Goal: Task Accomplishment & Management: Use online tool/utility

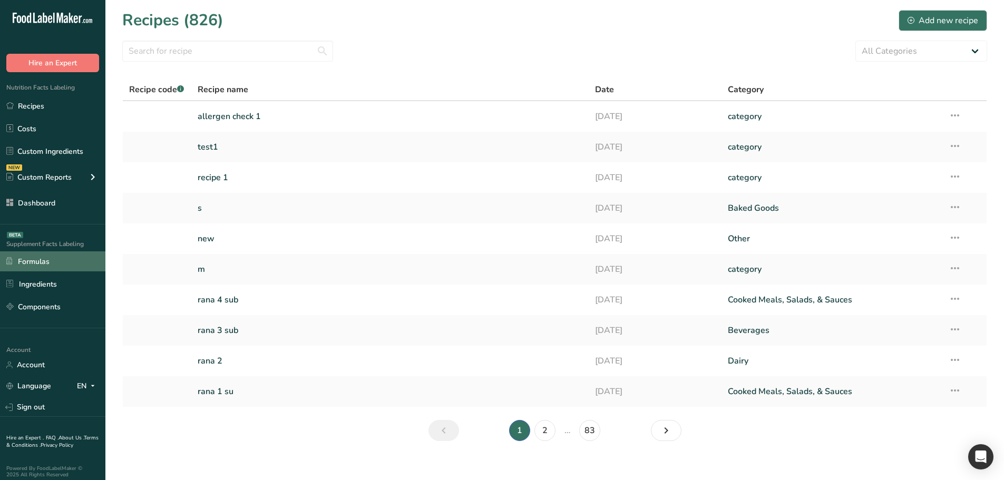
click at [43, 259] on link "Formulas" at bounding box center [52, 261] width 105 height 20
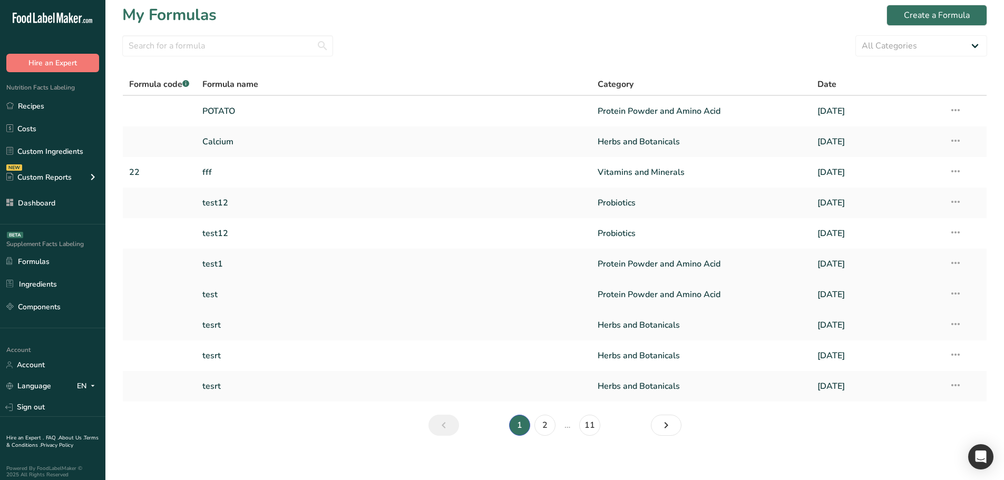
scroll to position [12, 0]
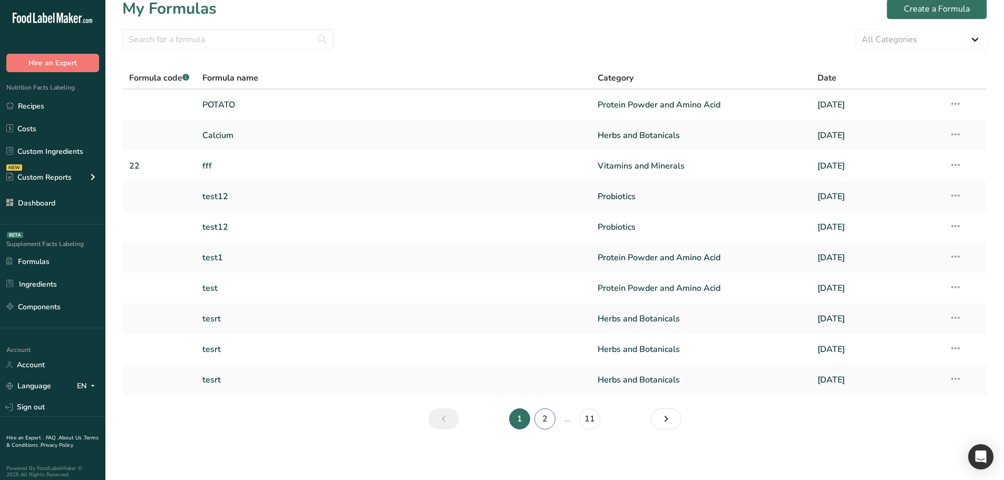
click at [543, 411] on link "2" at bounding box center [545, 419] width 21 height 21
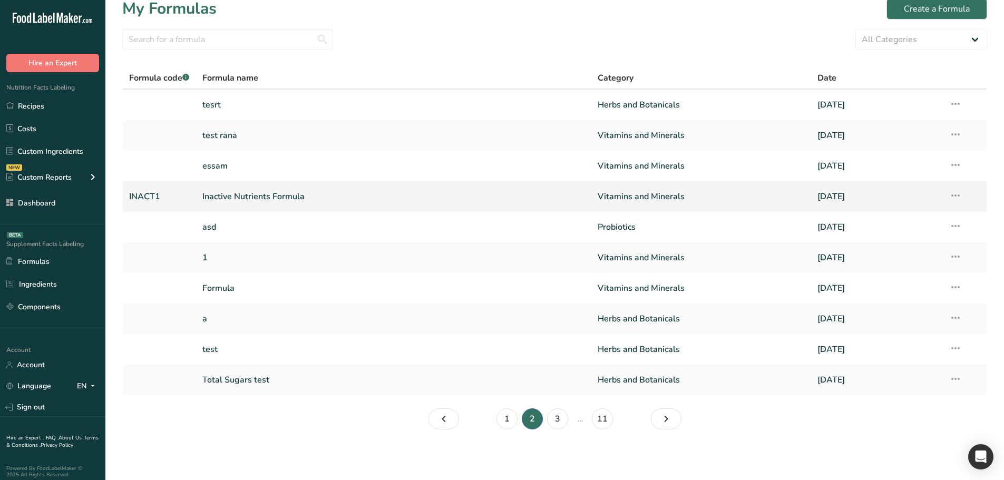
click at [289, 200] on link "Inactive Nutrients Formula" at bounding box center [393, 197] width 383 height 22
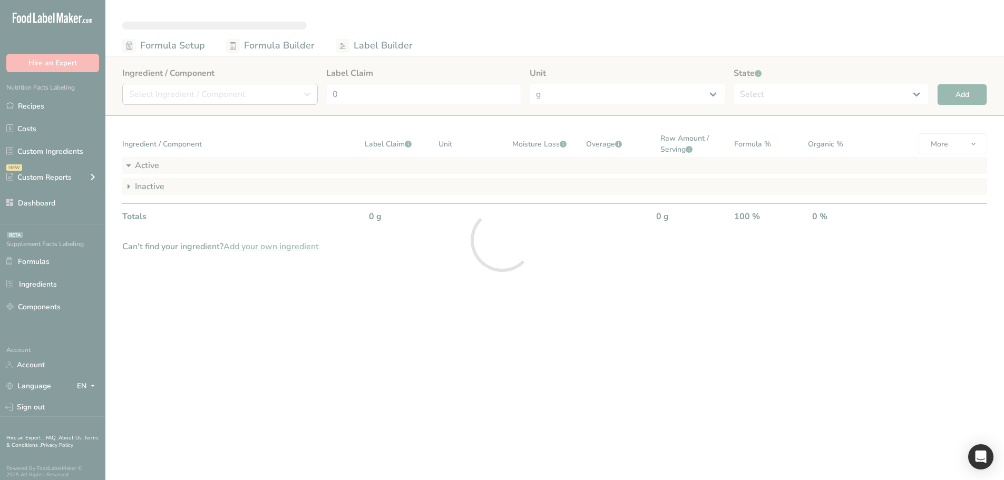
select select "6"
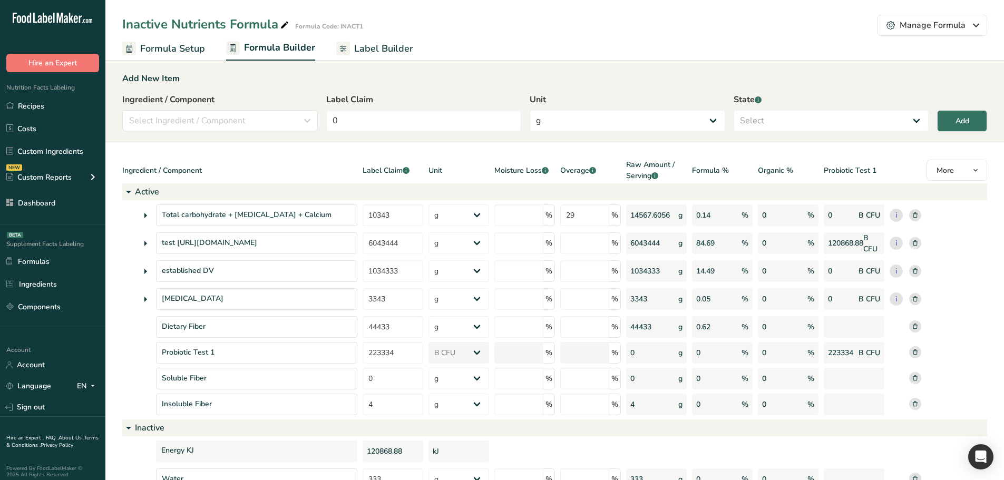
click at [358, 53] on span "Label Builder" at bounding box center [383, 49] width 59 height 14
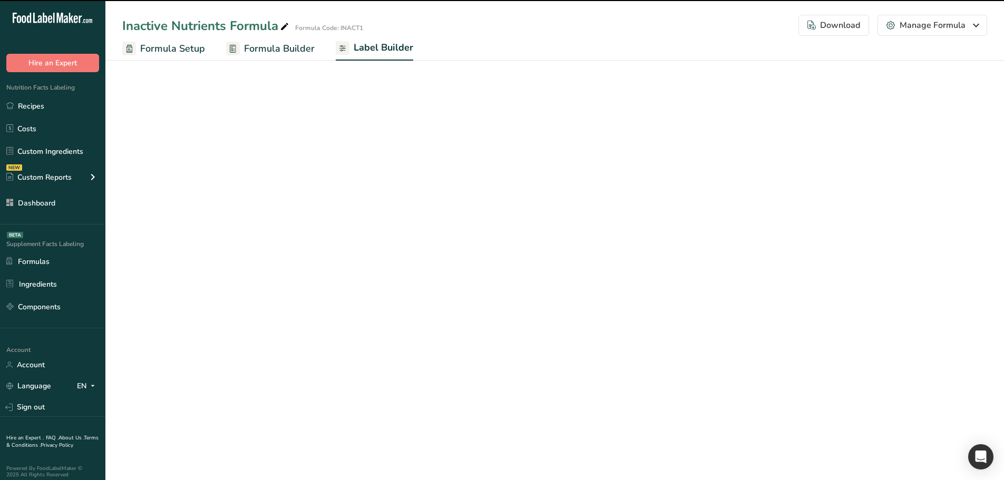
select select "Roboto"
select select "bold"
select select "center"
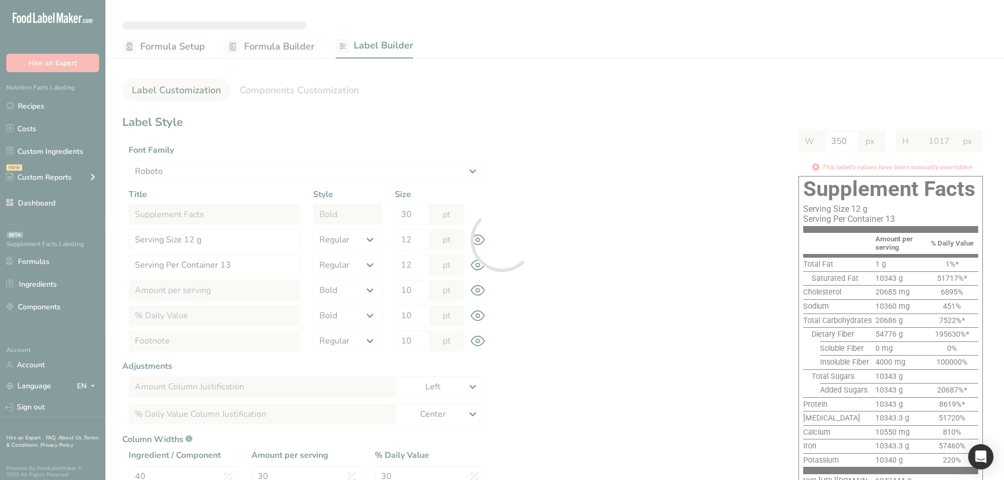
type input "969"
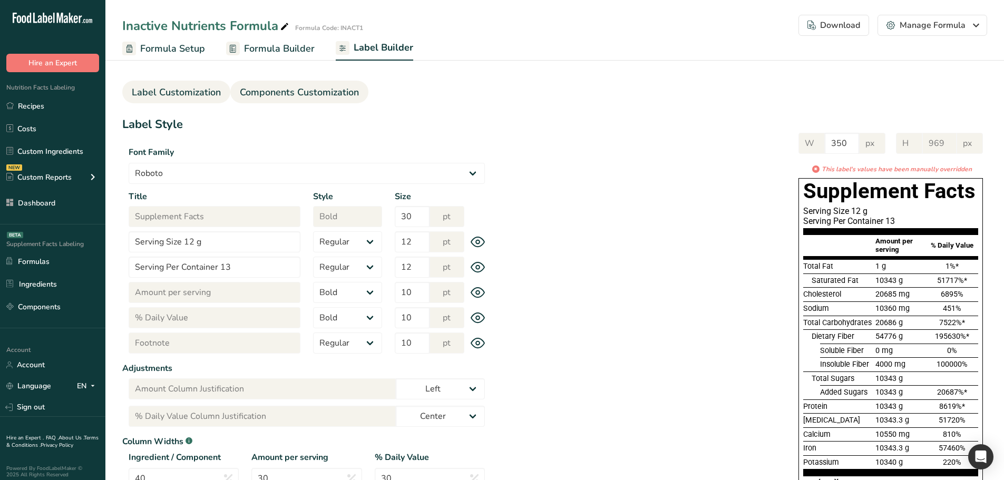
click at [325, 83] on link "Components Customization" at bounding box center [299, 93] width 119 height 24
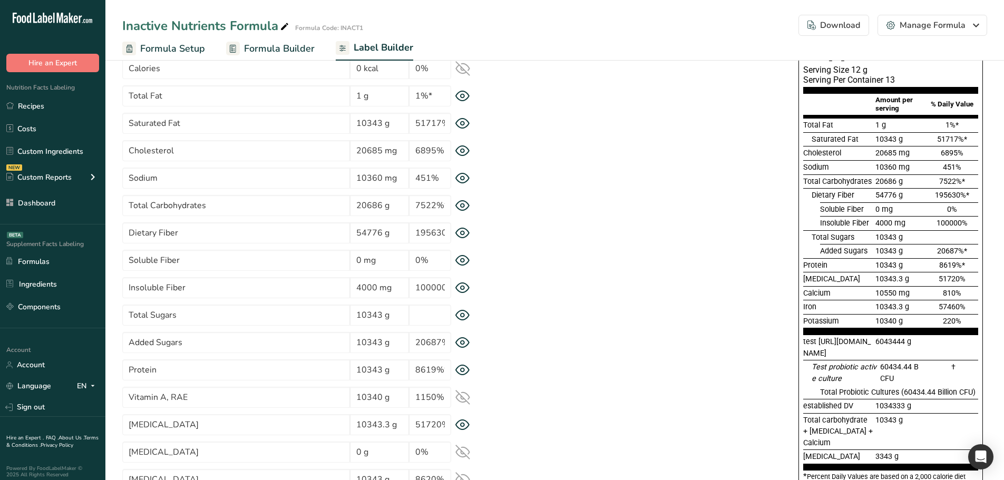
scroll to position [105, 0]
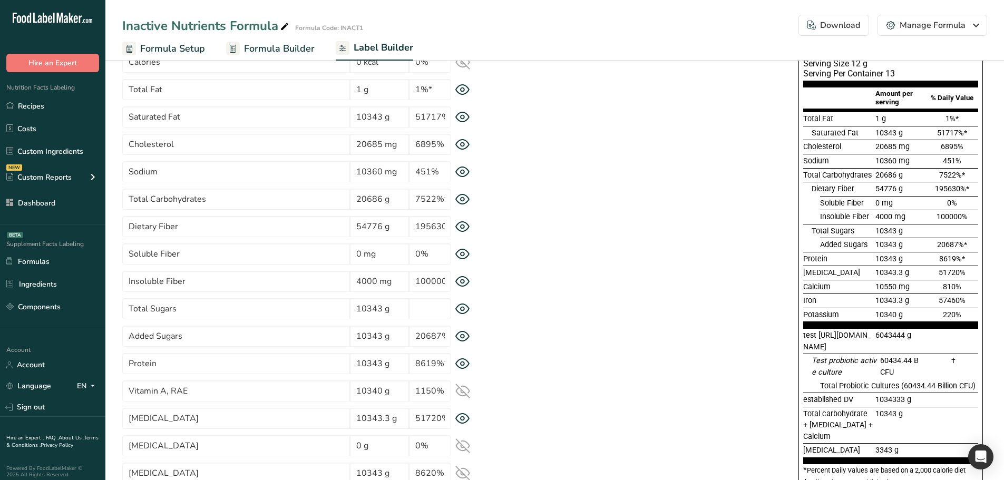
drag, startPoint x: 800, startPoint y: 174, endPoint x: 967, endPoint y: 219, distance: 173.0
click at [967, 219] on div "Supplement Facts Serving Size 12 g Serving Per Container 13 Amount per serving …" at bounding box center [891, 260] width 185 height 459
click at [968, 219] on div "100000%" at bounding box center [952, 217] width 53 height 12
drag, startPoint x: 810, startPoint y: 188, endPoint x: 858, endPoint y: 190, distance: 47.5
click at [858, 190] on div "Dietary Fiber 54776 g 195630%*" at bounding box center [890, 189] width 175 height 14
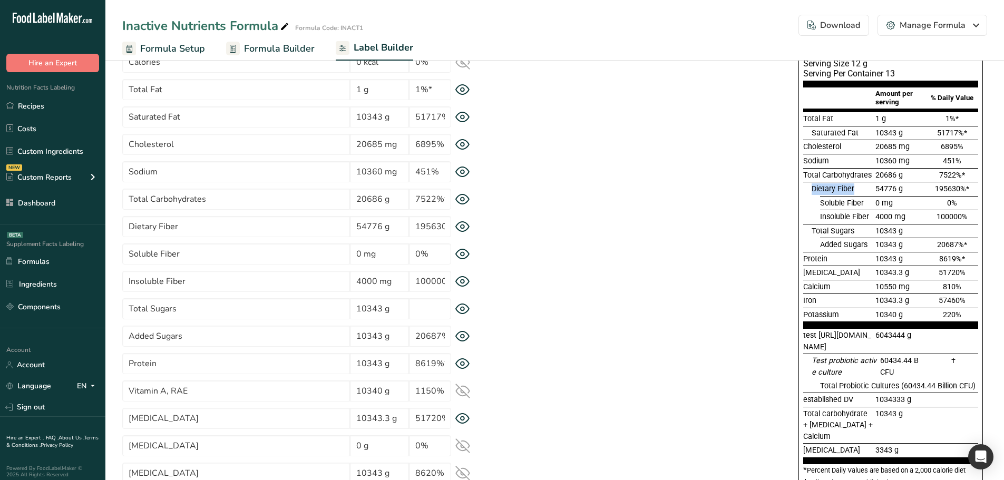
click at [835, 195] on div "Dietary Fiber 54776 g 195630%*" at bounding box center [895, 189] width 167 height 14
drag, startPoint x: 820, startPoint y: 203, endPoint x: 843, endPoint y: 205, distance: 23.2
click at [843, 205] on span "Soluble Fiber" at bounding box center [842, 203] width 44 height 9
drag, startPoint x: 819, startPoint y: 214, endPoint x: 847, endPoint y: 216, distance: 27.5
click at [847, 216] on div "Insoluble Fiber 4000 mg 100000%" at bounding box center [890, 217] width 175 height 14
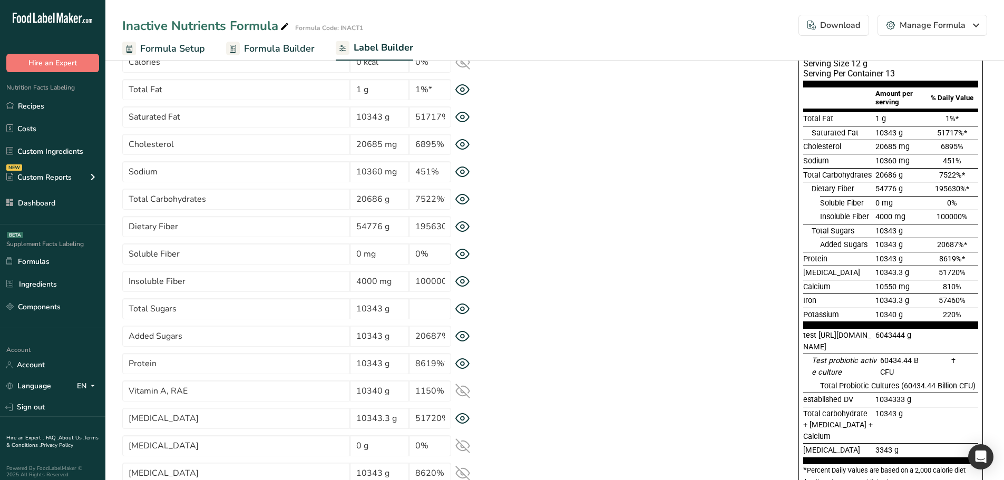
click at [463, 227] on icon at bounding box center [462, 226] width 15 height 11
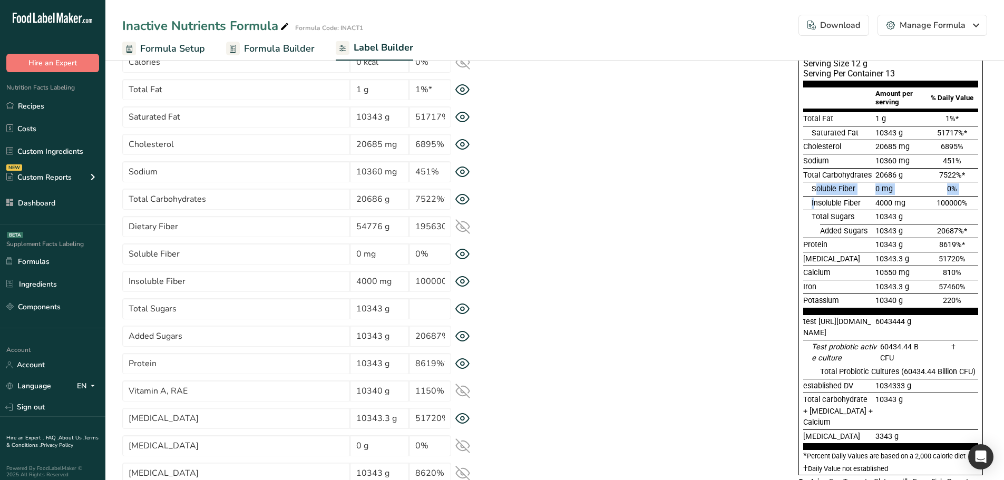
drag, startPoint x: 814, startPoint y: 185, endPoint x: 816, endPoint y: 201, distance: 16.4
click at [816, 201] on section "Total Fat 1 g 1%* Saturated Fat 10343 g 51717%* Cholesterol 20685 mg 6895% Sodi…" at bounding box center [890, 213] width 175 height 202
click at [825, 200] on span "Insoluble Fiber" at bounding box center [836, 203] width 49 height 9
click at [462, 227] on icon at bounding box center [462, 226] width 15 height 15
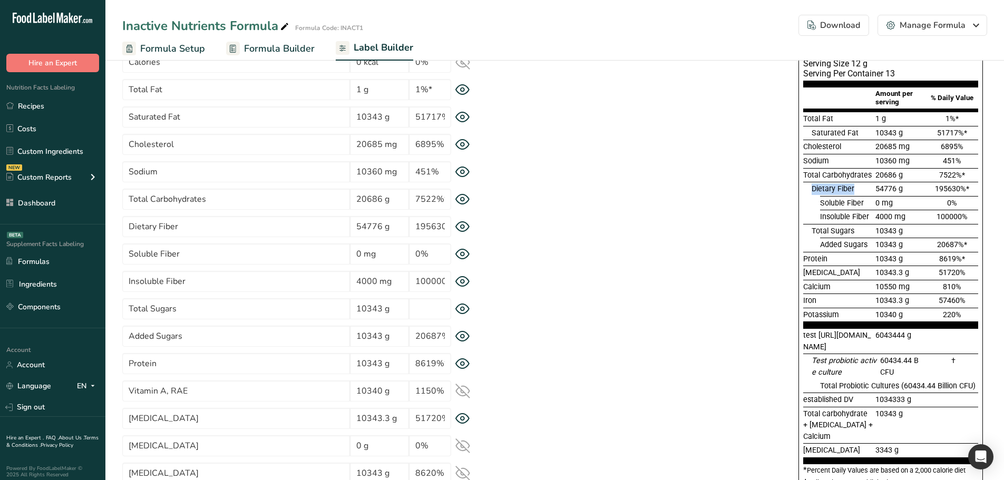
drag, startPoint x: 809, startPoint y: 193, endPoint x: 865, endPoint y: 190, distance: 55.4
click at [865, 190] on div "Dietary Fiber 54776 g 195630%*" at bounding box center [890, 189] width 175 height 14
drag, startPoint x: 801, startPoint y: 176, endPoint x: 875, endPoint y: 178, distance: 73.3
click at [875, 178] on div "Supplement Facts Serving Size 12 g Serving Per Container 13 Amount per serving …" at bounding box center [891, 260] width 185 height 459
drag, startPoint x: 855, startPoint y: 189, endPoint x: 813, endPoint y: 189, distance: 42.2
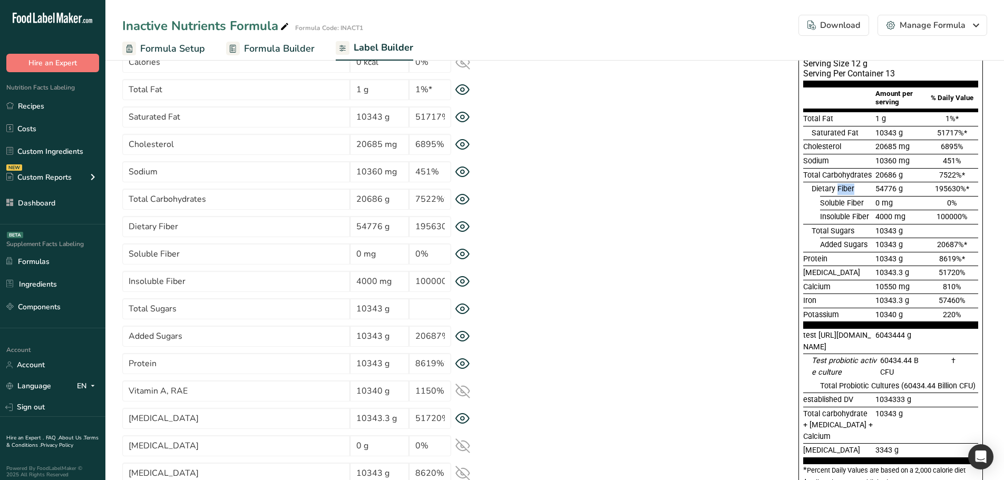
click at [837, 190] on div "Dietary Fiber" at bounding box center [843, 189] width 62 height 12
drag, startPoint x: 840, startPoint y: 199, endPoint x: 840, endPoint y: 218, distance: 18.5
click at [840, 218] on section "Total Fat 1 g 1%* Saturated Fat 10343 g 51717%* Cholesterol 20685 mg 6895% Sodi…" at bounding box center [890, 220] width 175 height 217
click at [566, 177] on div "* This label's values have been manually overridden Supplement Facts Serving Si…" at bounding box center [739, 271] width 496 height 508
click at [467, 198] on icon at bounding box center [462, 199] width 15 height 11
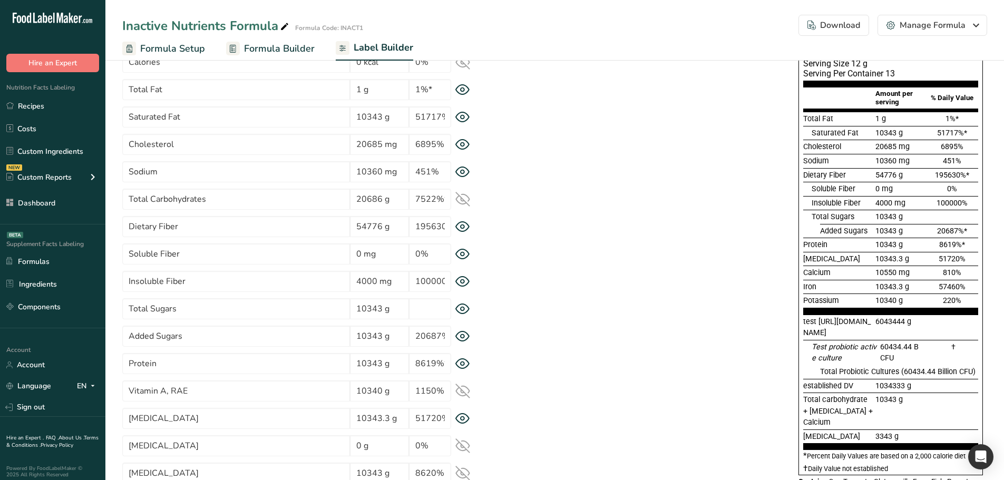
click at [467, 198] on icon at bounding box center [462, 199] width 15 height 15
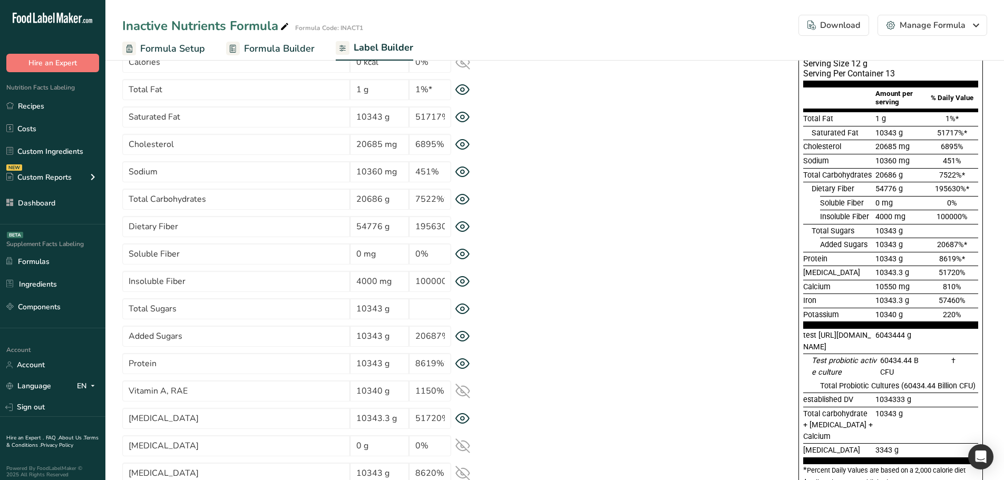
click at [467, 198] on icon at bounding box center [462, 199] width 15 height 11
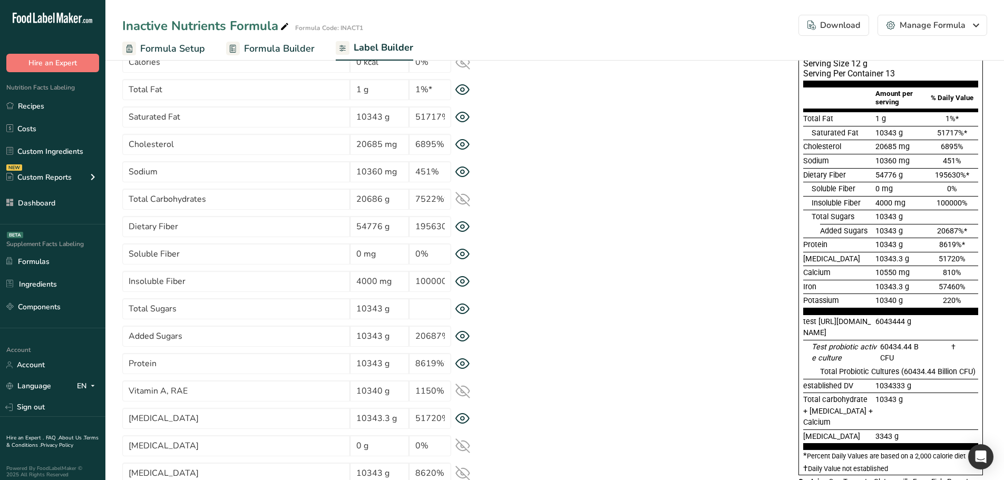
click at [467, 198] on icon at bounding box center [462, 199] width 15 height 15
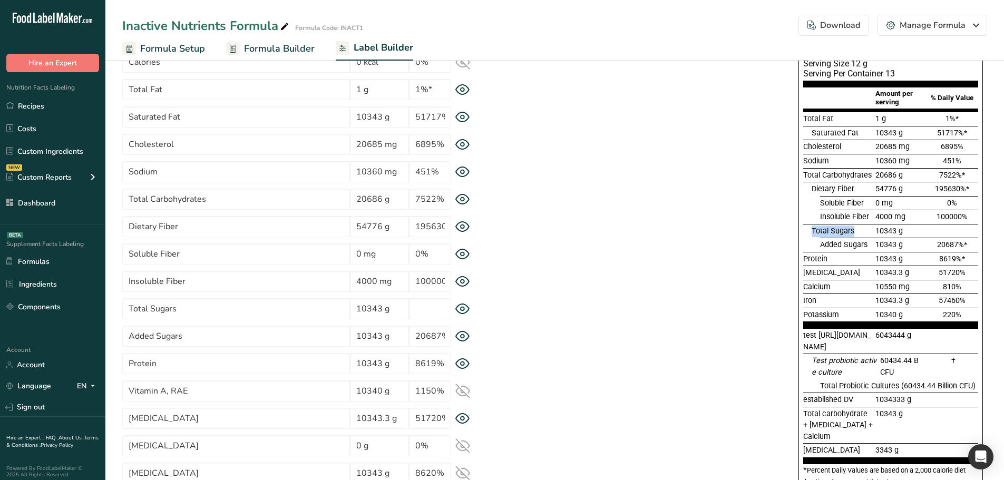
drag, startPoint x: 809, startPoint y: 229, endPoint x: 858, endPoint y: 234, distance: 49.3
click at [858, 234] on div "Total Sugars 10343 g" at bounding box center [890, 231] width 175 height 14
click at [845, 235] on span "Total Sugars" at bounding box center [833, 231] width 43 height 9
drag, startPoint x: 814, startPoint y: 186, endPoint x: 856, endPoint y: 194, distance: 43.0
click at [856, 194] on div "Dietary Fiber" at bounding box center [843, 189] width 62 height 12
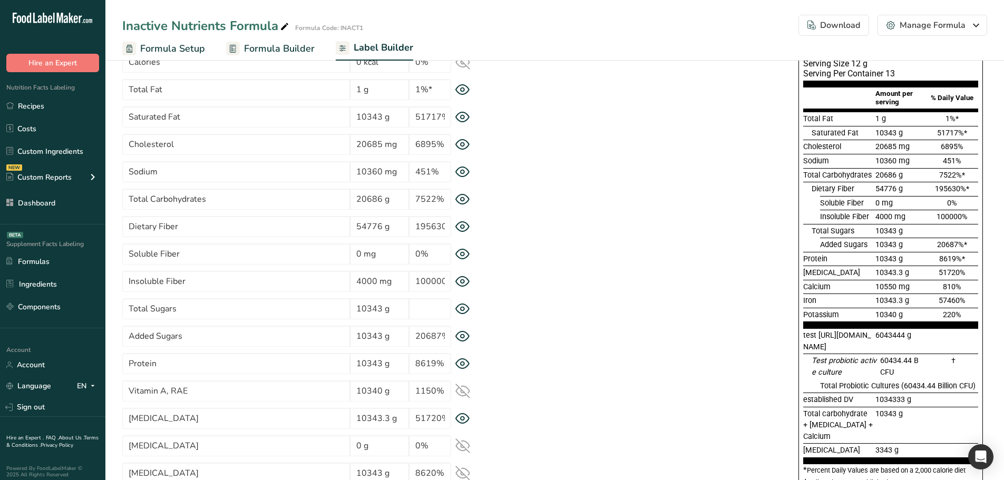
click at [467, 200] on icon at bounding box center [462, 199] width 15 height 11
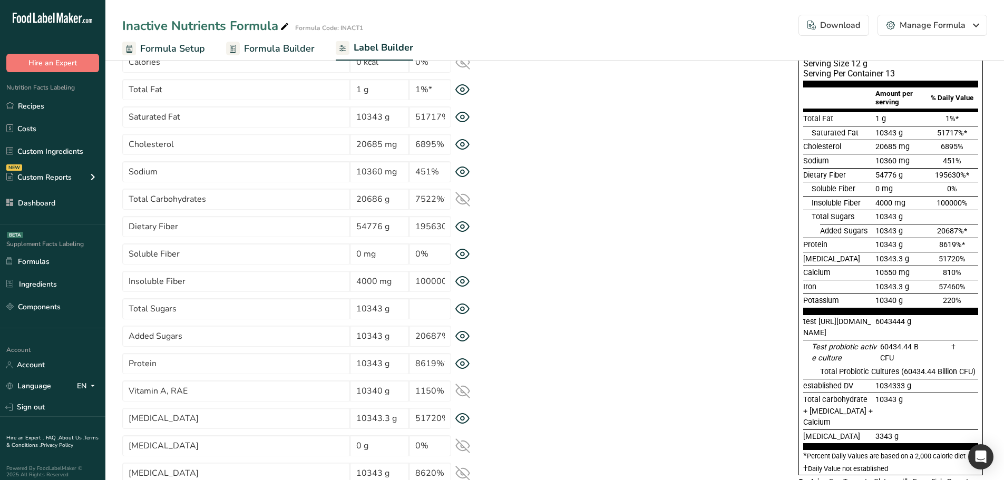
click at [464, 193] on icon at bounding box center [462, 199] width 15 height 15
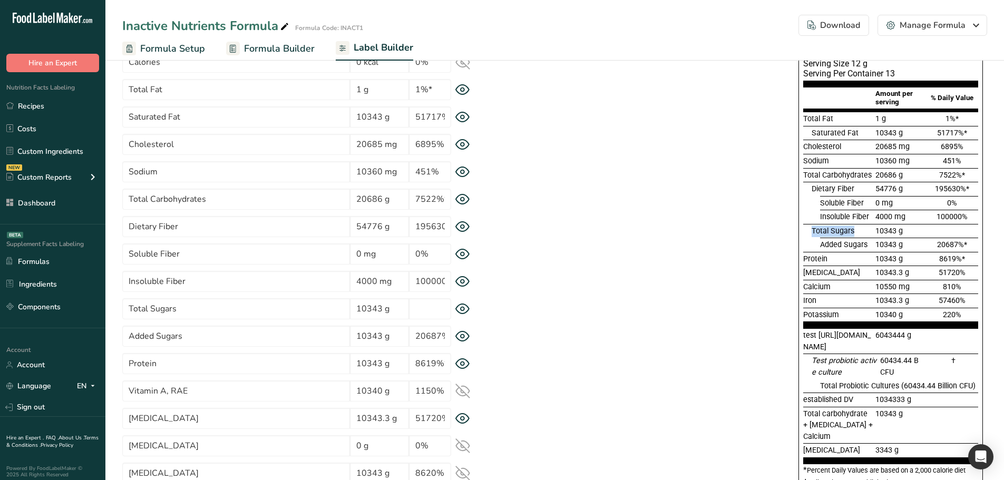
drag, startPoint x: 812, startPoint y: 235, endPoint x: 853, endPoint y: 206, distance: 49.6
click at [853, 235] on span "Total Sugars" at bounding box center [833, 231] width 43 height 9
click at [850, 190] on span "Dietary Fiber" at bounding box center [833, 189] width 43 height 9
drag, startPoint x: 859, startPoint y: 189, endPoint x: 813, endPoint y: 188, distance: 45.9
click at [813, 188] on div "Dietary Fiber" at bounding box center [843, 189] width 62 height 12
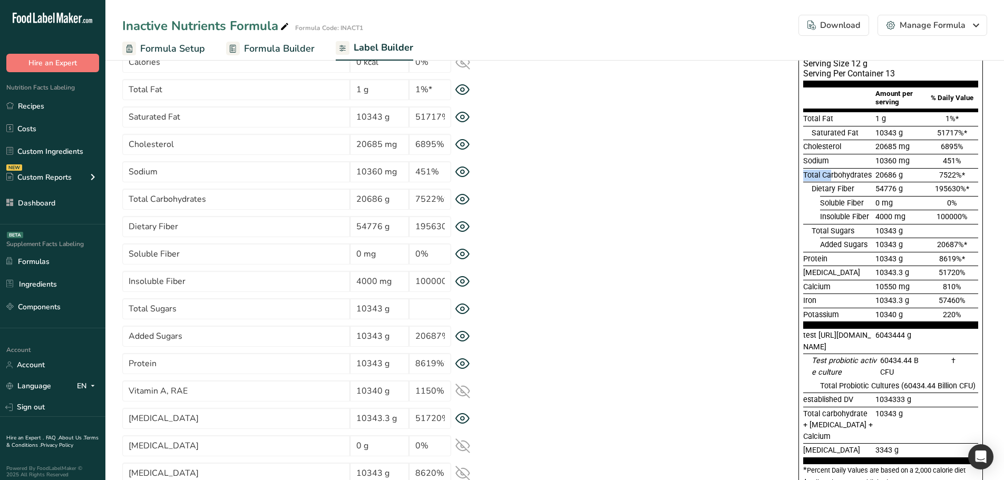
drag, startPoint x: 802, startPoint y: 176, endPoint x: 832, endPoint y: 177, distance: 30.1
click at [832, 177] on div "Supplement Facts Serving Size 12 g Serving Per Container 13 Amount per serving …" at bounding box center [891, 260] width 185 height 459
click at [807, 228] on div at bounding box center [807, 231] width 8 height 14
click at [462, 195] on icon at bounding box center [463, 200] width 14 height 10
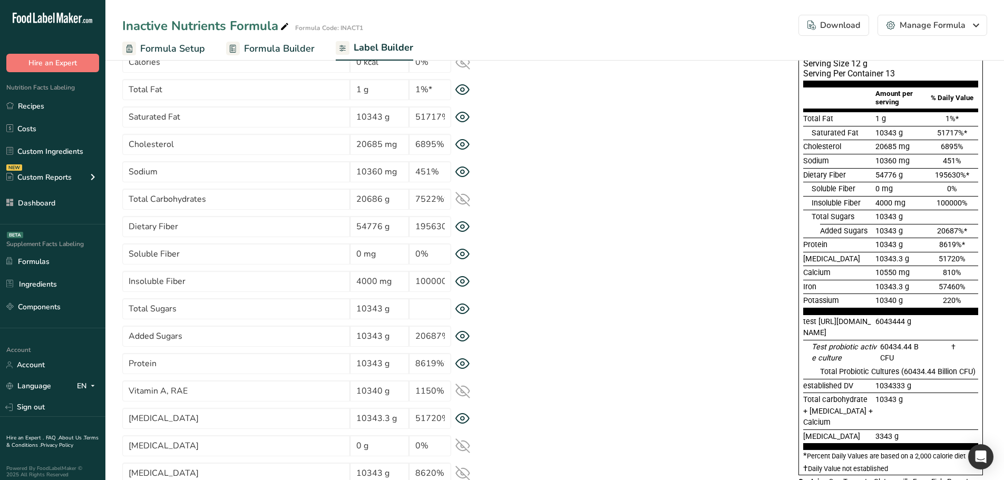
click at [462, 195] on icon at bounding box center [463, 200] width 14 height 10
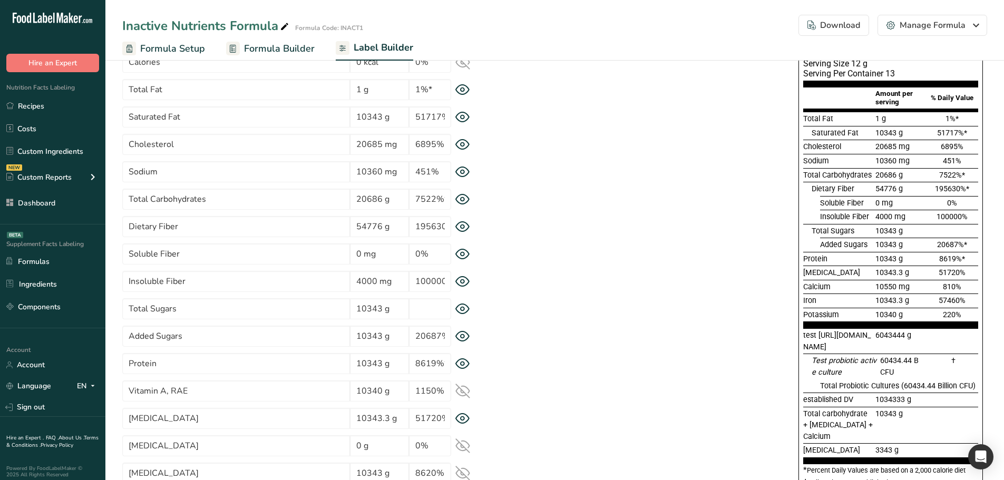
click at [462, 195] on icon at bounding box center [463, 200] width 14 height 10
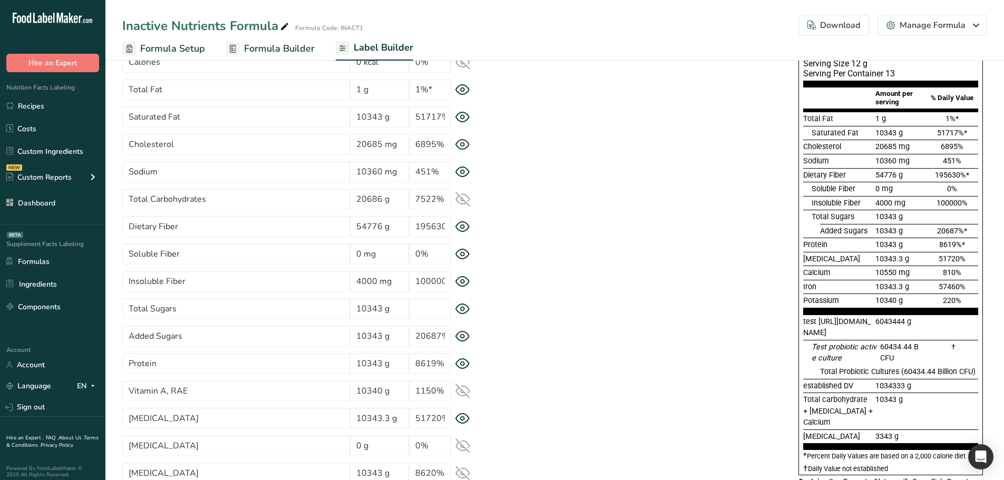
click at [462, 195] on icon at bounding box center [463, 200] width 14 height 10
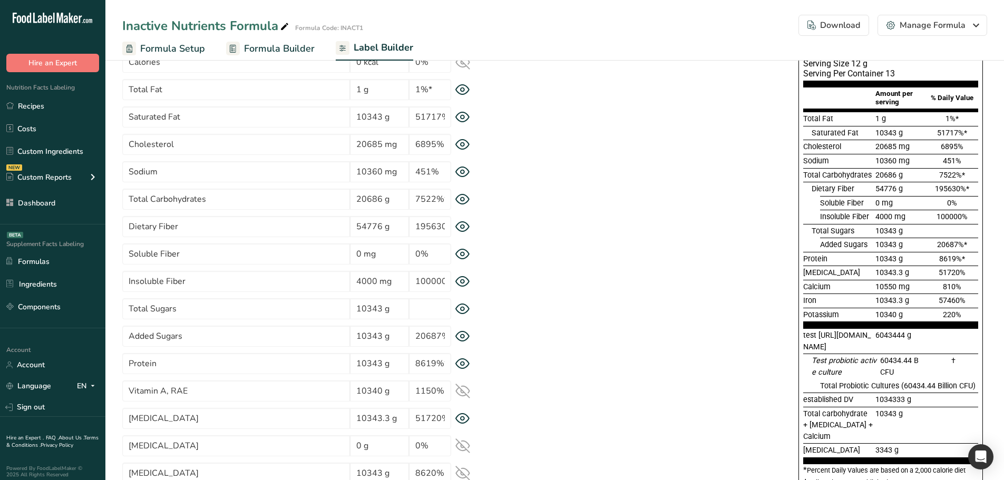
click at [462, 195] on icon at bounding box center [463, 200] width 14 height 10
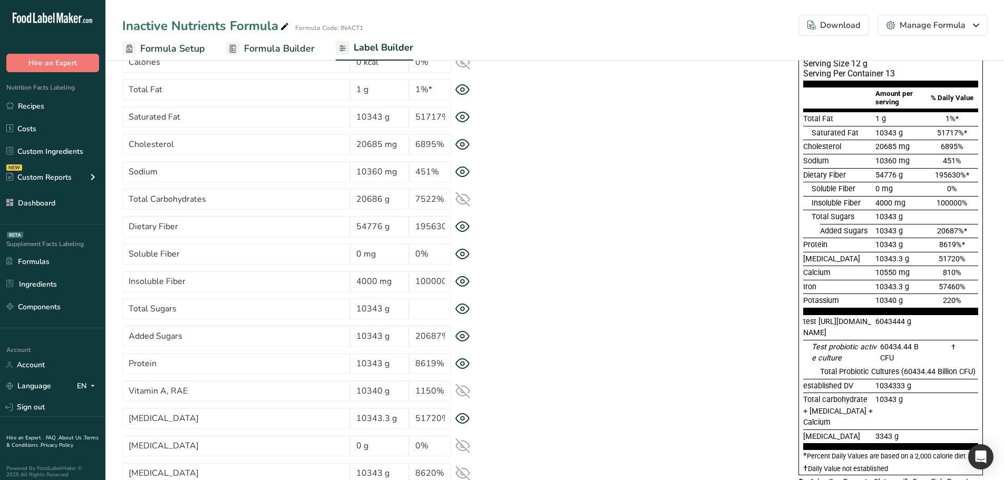
click at [462, 195] on icon at bounding box center [463, 200] width 14 height 10
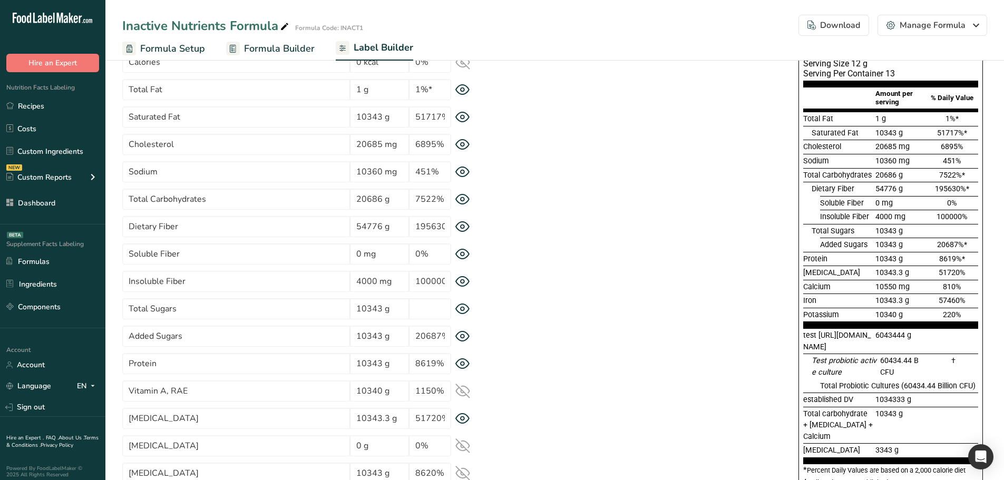
click at [462, 195] on icon at bounding box center [463, 200] width 14 height 10
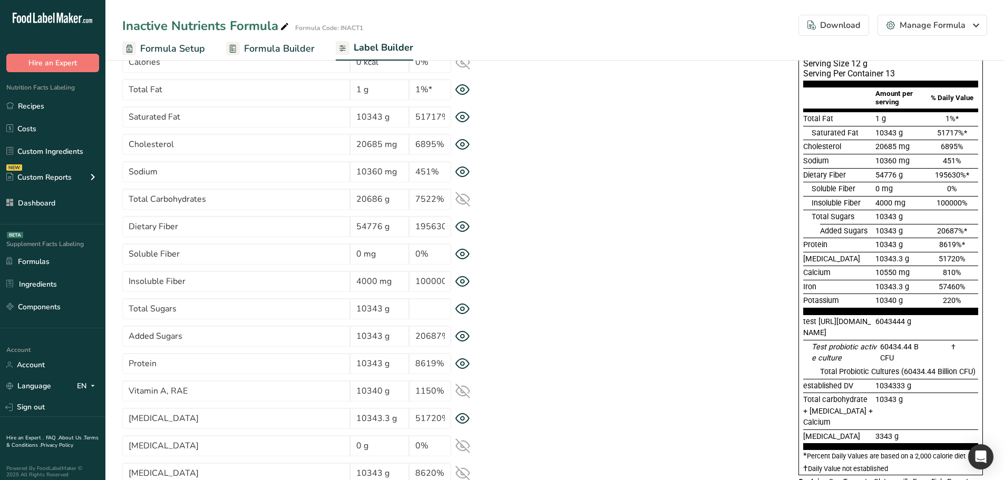
click at [462, 195] on icon at bounding box center [463, 200] width 14 height 10
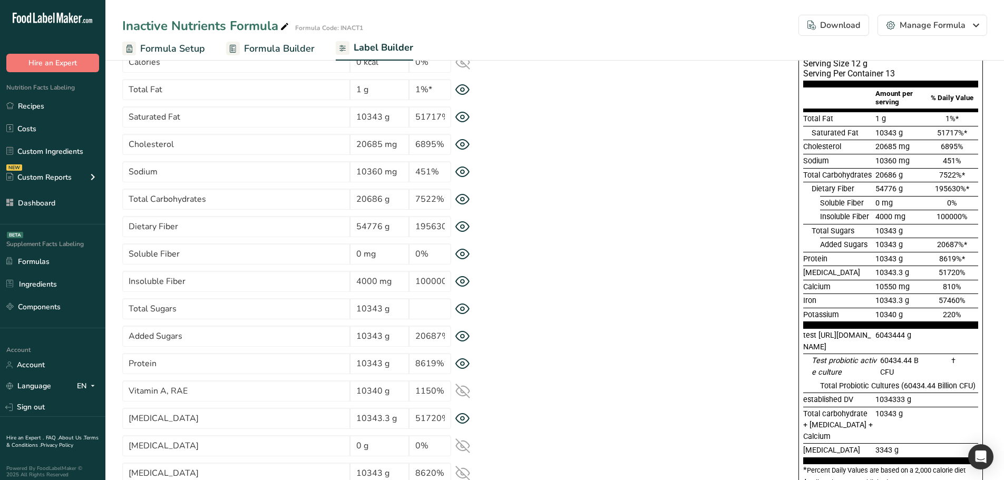
click at [462, 197] on icon at bounding box center [462, 199] width 15 height 11
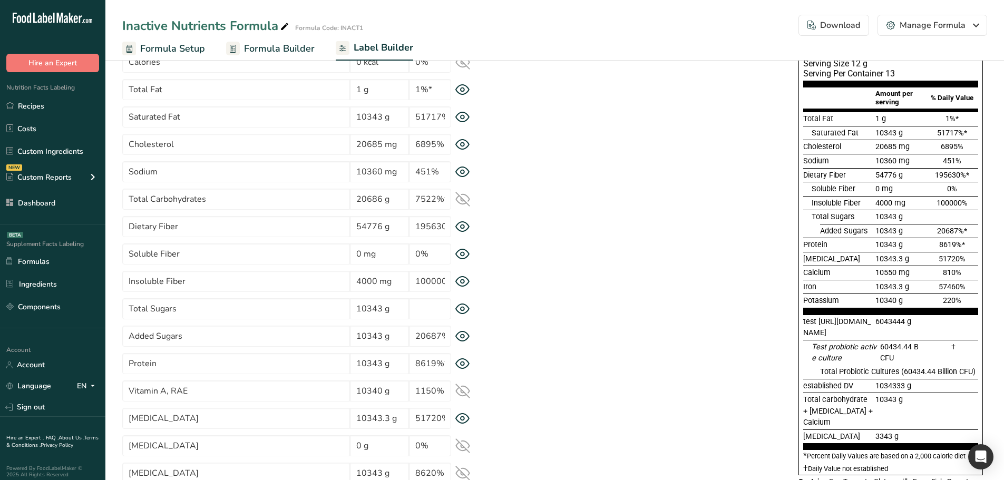
click at [462, 197] on icon at bounding box center [462, 199] width 15 height 15
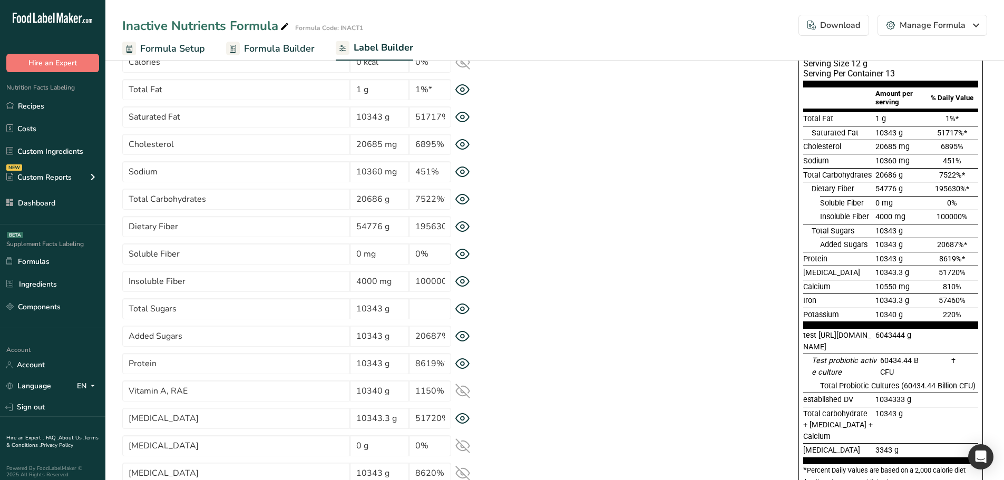
click at [462, 197] on icon at bounding box center [462, 199] width 15 height 11
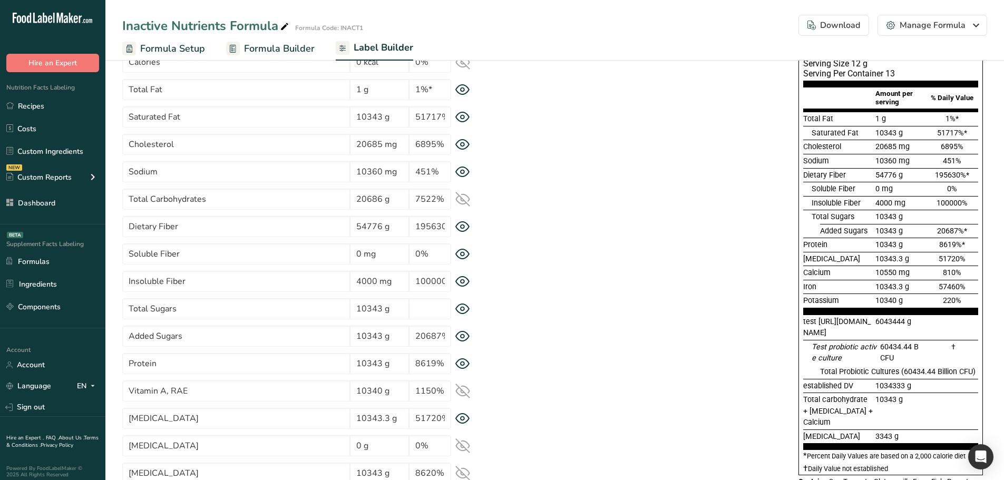
click at [462, 197] on icon at bounding box center [462, 199] width 15 height 15
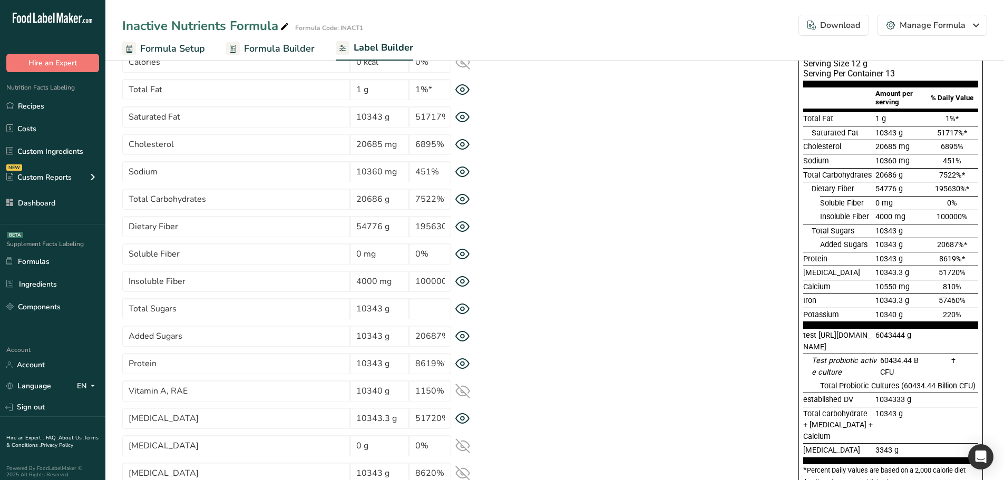
click at [461, 311] on icon at bounding box center [463, 309] width 4 height 4
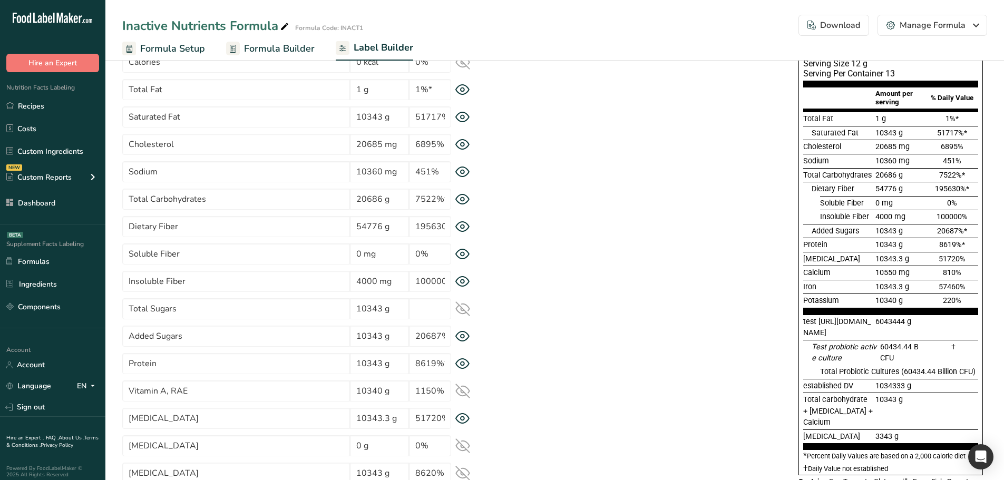
click at [461, 310] on icon at bounding box center [463, 309] width 14 height 10
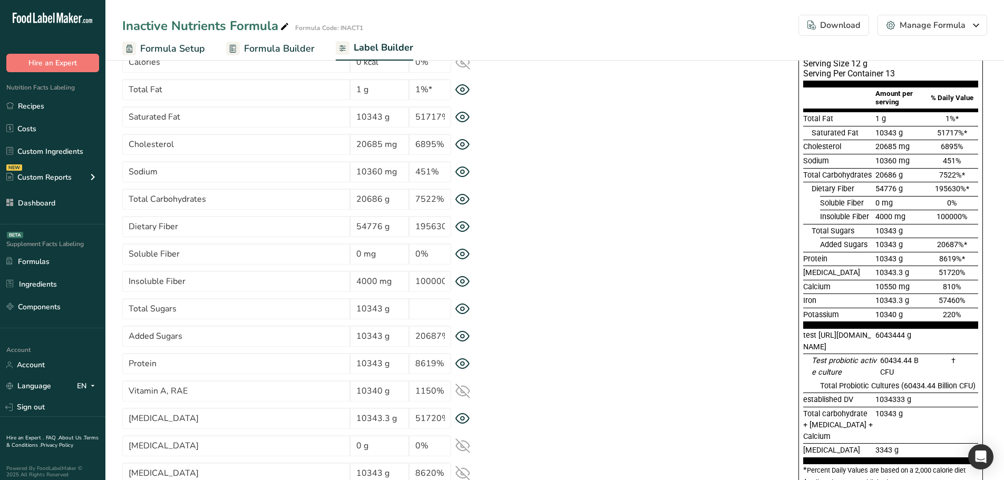
click at [461, 311] on icon at bounding box center [462, 309] width 15 height 11
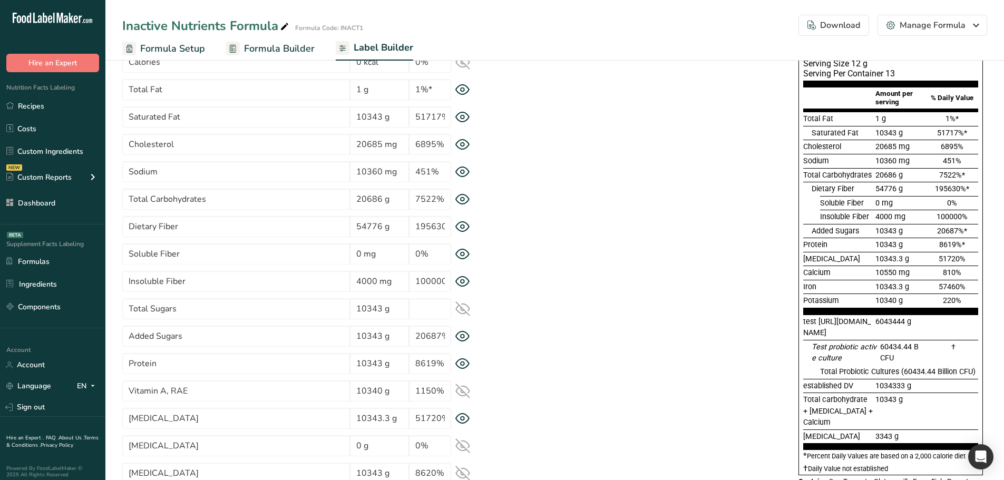
click at [461, 311] on icon at bounding box center [462, 309] width 15 height 15
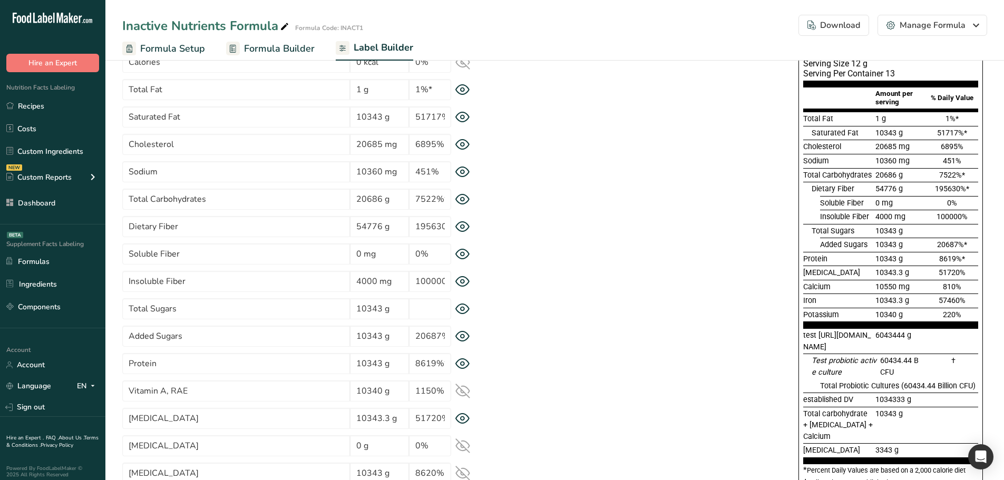
click at [461, 311] on icon at bounding box center [462, 309] width 15 height 11
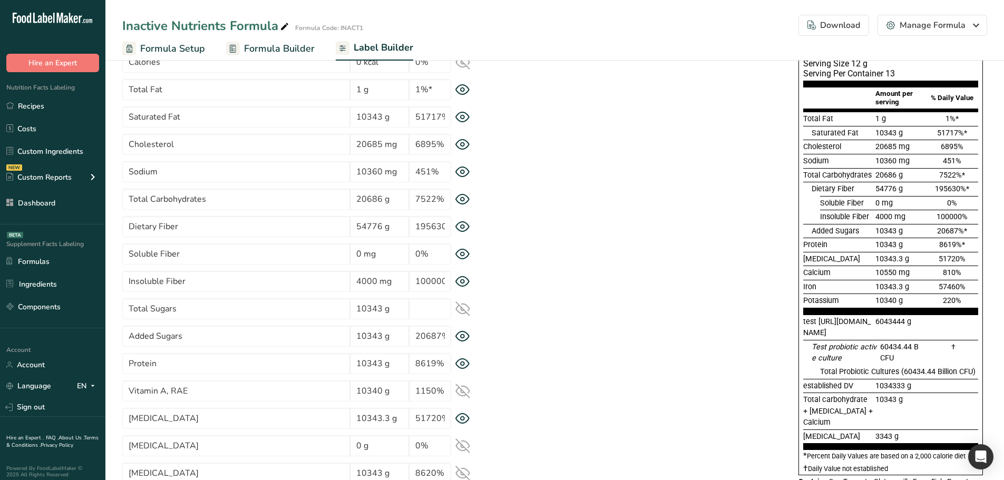
click at [461, 311] on icon at bounding box center [462, 309] width 15 height 15
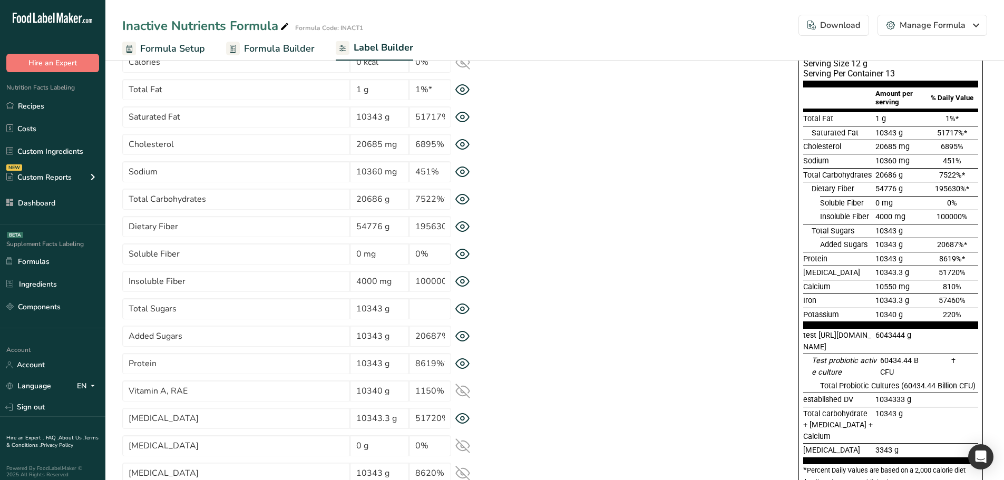
click at [461, 311] on icon at bounding box center [462, 309] width 15 height 11
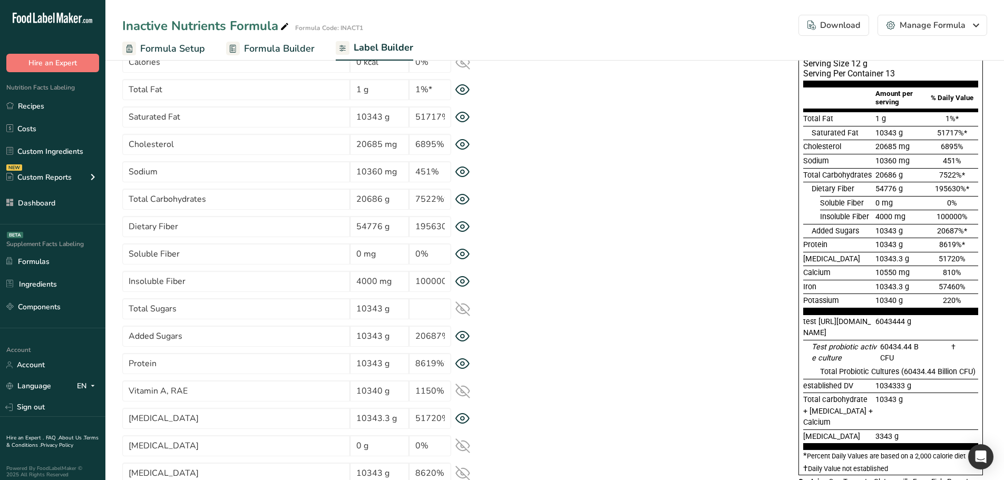
click at [459, 205] on icon at bounding box center [462, 199] width 15 height 11
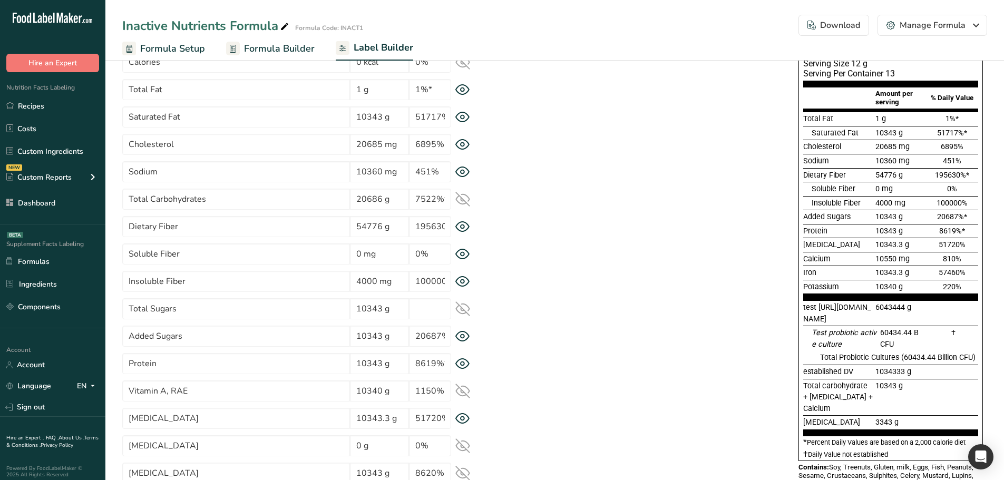
click at [459, 205] on icon at bounding box center [462, 199] width 15 height 15
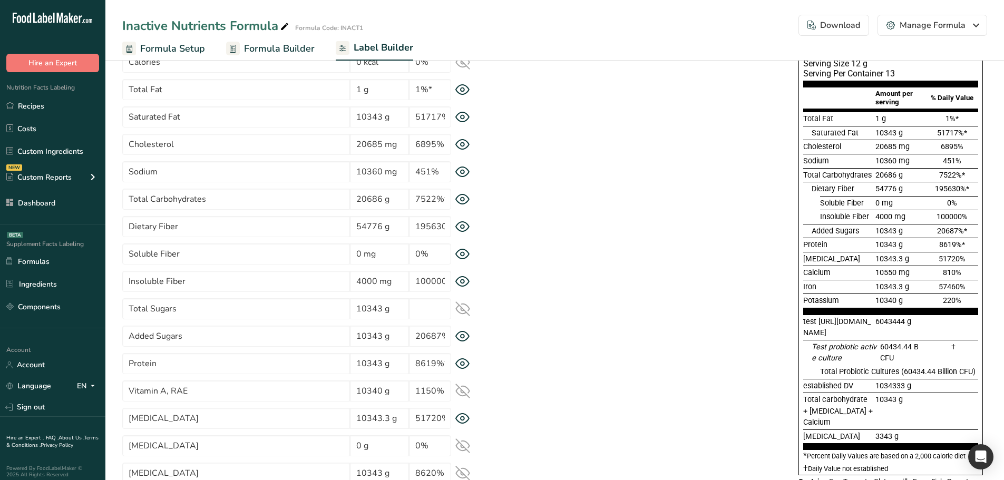
click at [462, 305] on icon at bounding box center [462, 309] width 15 height 15
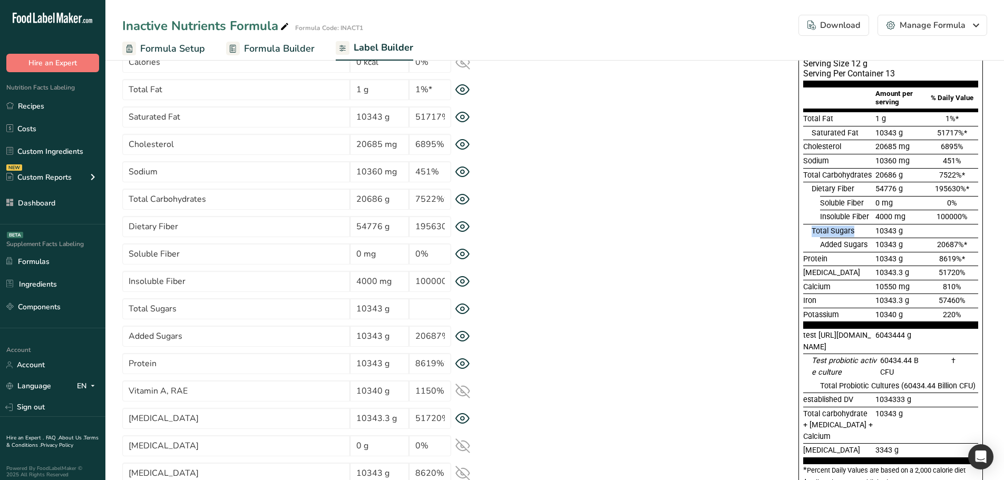
drag, startPoint x: 809, startPoint y: 231, endPoint x: 853, endPoint y: 231, distance: 43.8
click at [855, 231] on div "Total Sugars 10343 g" at bounding box center [890, 231] width 175 height 14
click at [468, 305] on icon at bounding box center [462, 309] width 15 height 11
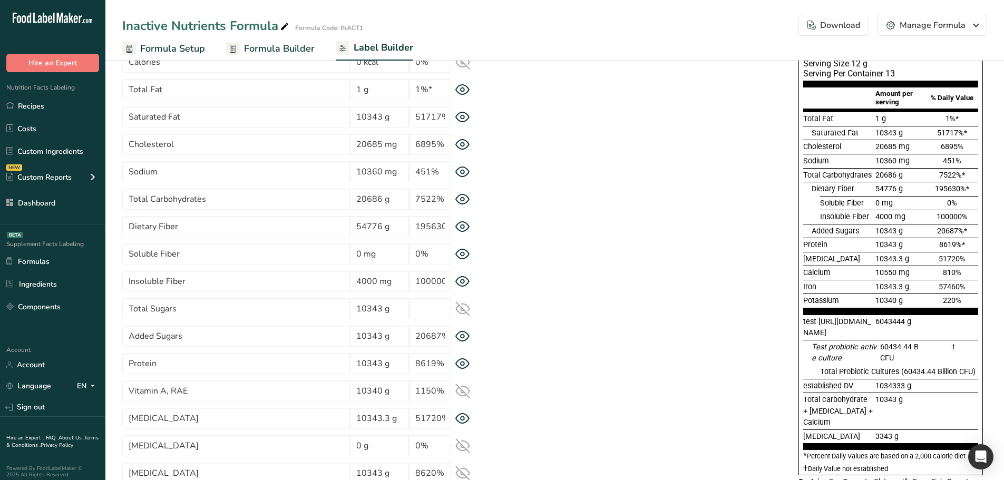
click at [468, 305] on icon at bounding box center [462, 309] width 15 height 15
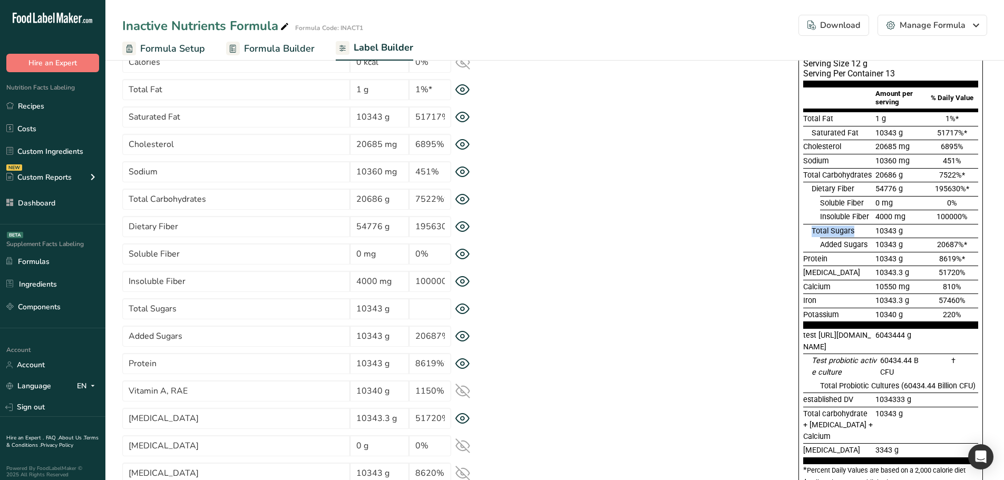
drag, startPoint x: 808, startPoint y: 232, endPoint x: 854, endPoint y: 232, distance: 45.9
click at [854, 232] on div "Total Sugars 10343 g" at bounding box center [890, 231] width 175 height 14
drag, startPoint x: 801, startPoint y: 178, endPoint x: 838, endPoint y: 179, distance: 36.4
click at [838, 179] on div "Supplement Facts Serving Size 12 g Serving Per Container 13 Amount per serving …" at bounding box center [891, 260] width 185 height 459
click at [462, 199] on icon at bounding box center [462, 199] width 15 height 11
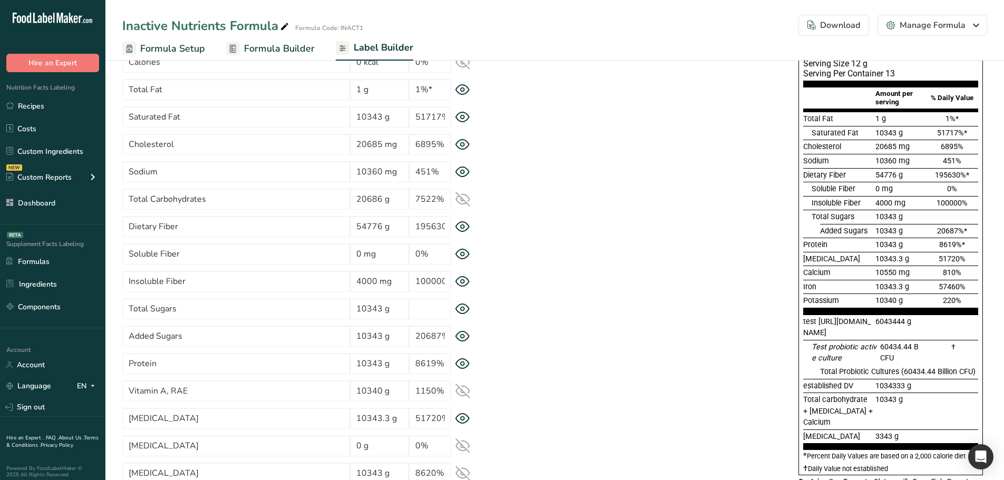
click at [462, 199] on icon at bounding box center [463, 199] width 14 height 14
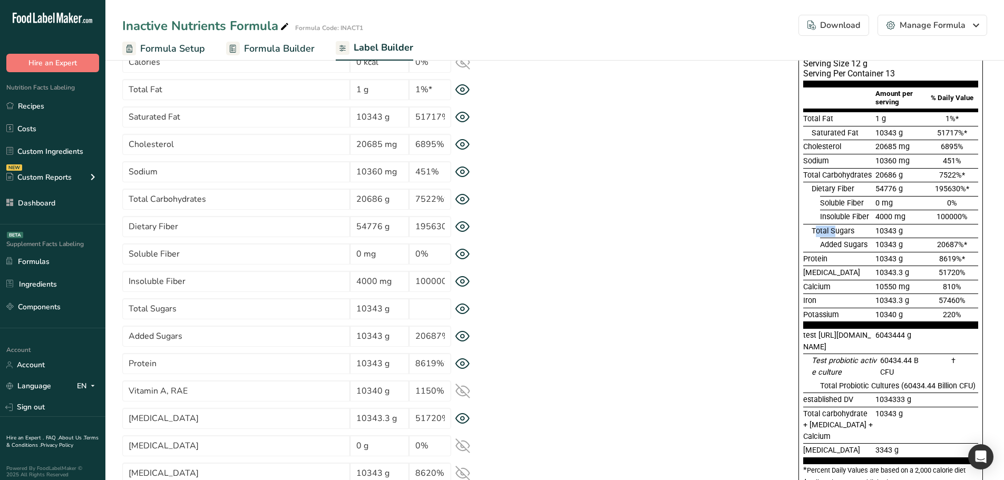
drag, startPoint x: 814, startPoint y: 231, endPoint x: 837, endPoint y: 231, distance: 22.7
click at [837, 231] on span "Total Sugars" at bounding box center [833, 231] width 43 height 9
click at [820, 227] on span "Total Sugars" at bounding box center [833, 231] width 43 height 9
drag, startPoint x: 810, startPoint y: 190, endPoint x: 852, endPoint y: 190, distance: 42.7
click at [852, 190] on div "Dietary Fiber 54776 g 195630%*" at bounding box center [890, 189] width 175 height 14
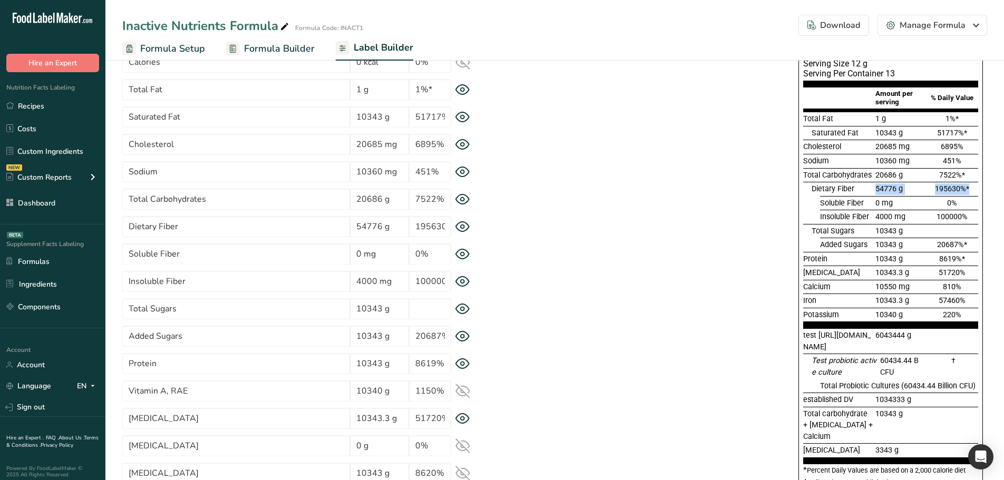
drag, startPoint x: 819, startPoint y: 203, endPoint x: 864, endPoint y: 187, distance: 48.2
click at [864, 187] on section "Total Fat 1 g 1%* Saturated Fat 10343 g 51717%* Cholesterol 20685 mg 6895% Sodi…" at bounding box center [890, 220] width 175 height 217
click at [862, 190] on div "Dietary Fiber" at bounding box center [843, 189] width 62 height 12
click at [463, 195] on icon at bounding box center [463, 200] width 14 height 10
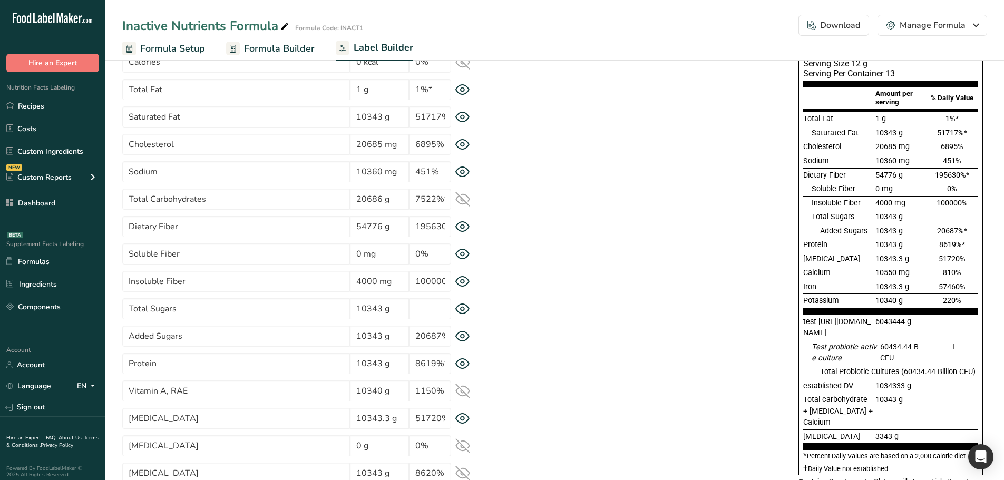
click at [463, 195] on icon at bounding box center [463, 200] width 14 height 10
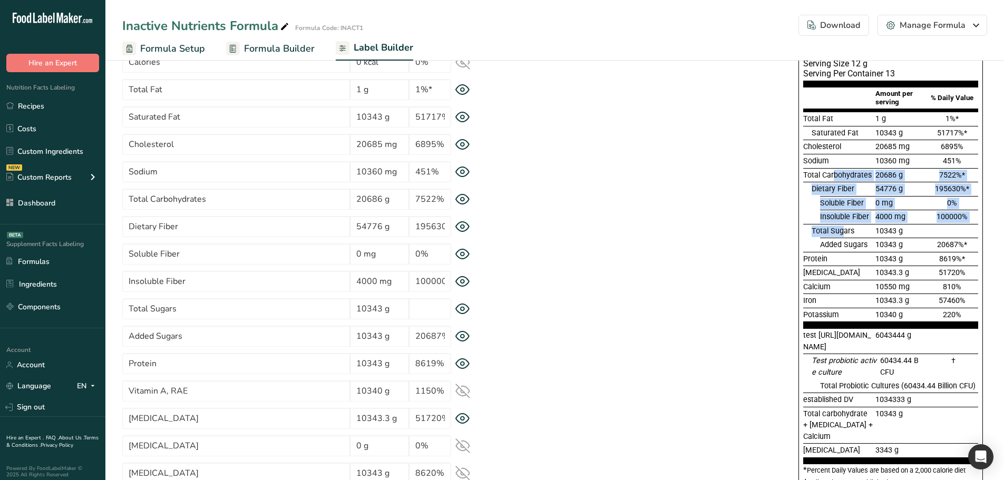
drag, startPoint x: 834, startPoint y: 168, endPoint x: 845, endPoint y: 227, distance: 60.6
click at [845, 227] on section "Total Fat 1 g 1%* Saturated Fat 10343 g 51717%* Cholesterol 20685 mg 6895% Sodi…" at bounding box center [890, 220] width 175 height 217
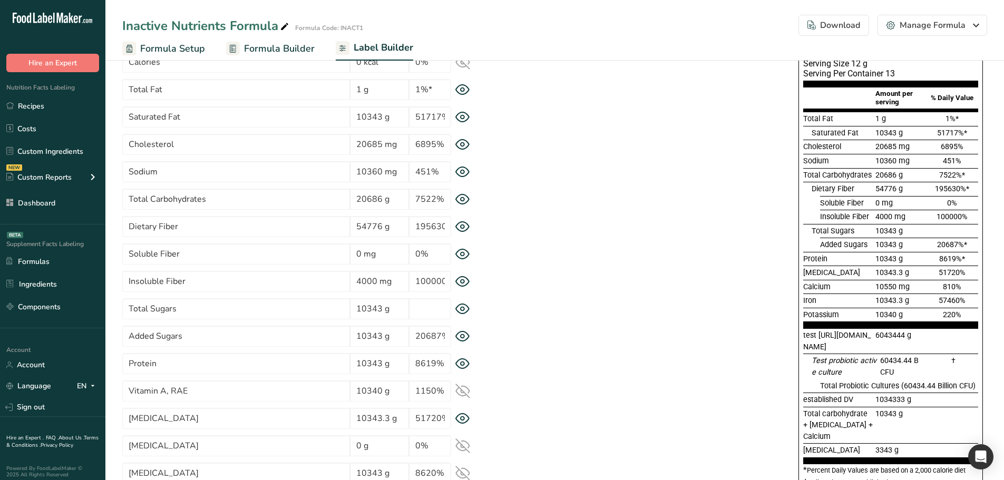
click at [854, 248] on span "Added Sugars" at bounding box center [843, 244] width 47 height 9
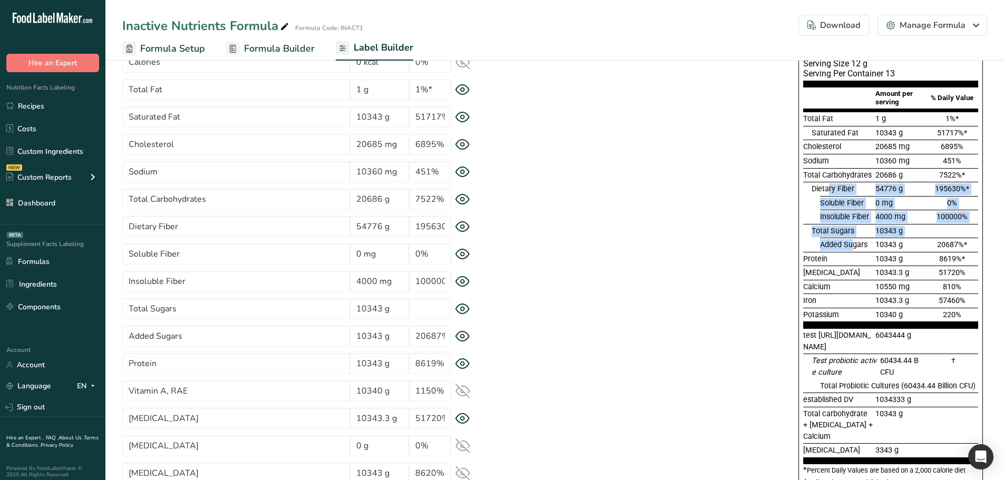
drag, startPoint x: 853, startPoint y: 241, endPoint x: 829, endPoint y: 182, distance: 63.3
click at [829, 182] on section "Total Fat 1 g 1%* Saturated Fat 10343 g 51717%* Cholesterol 20685 mg 6895% Sodi…" at bounding box center [890, 220] width 175 height 217
click at [829, 182] on div "Dietary Fiber 54776 g 195630%*" at bounding box center [895, 189] width 167 height 14
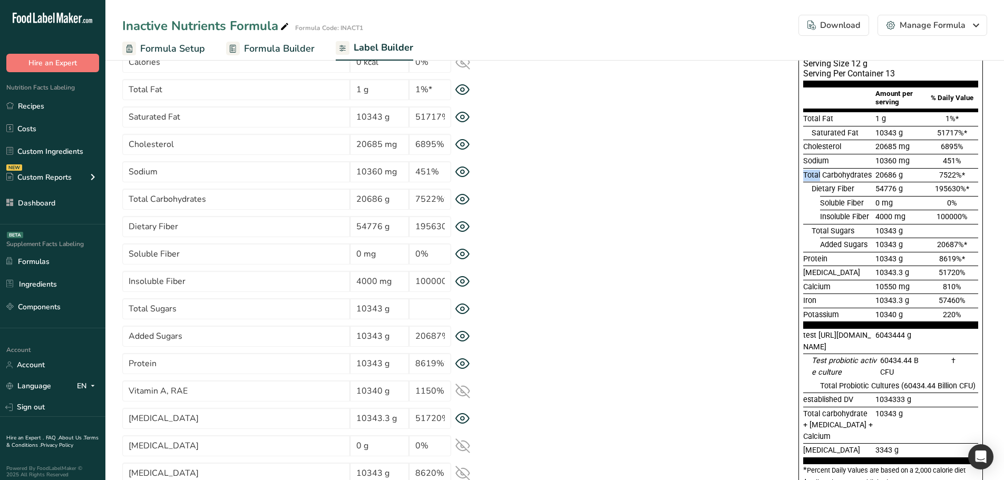
drag, startPoint x: 820, startPoint y: 168, endPoint x: 804, endPoint y: 172, distance: 16.0
click at [804, 172] on div "Total Carbohydrates 20686 g 7522%*" at bounding box center [890, 175] width 175 height 14
click at [41, 103] on link "Recipes" at bounding box center [52, 106] width 105 height 20
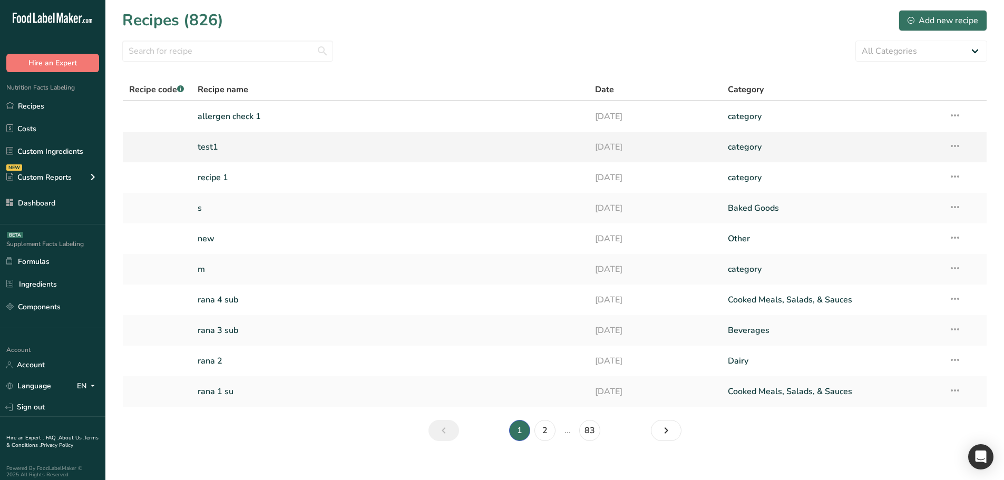
click at [237, 148] on link "test1" at bounding box center [390, 147] width 385 height 22
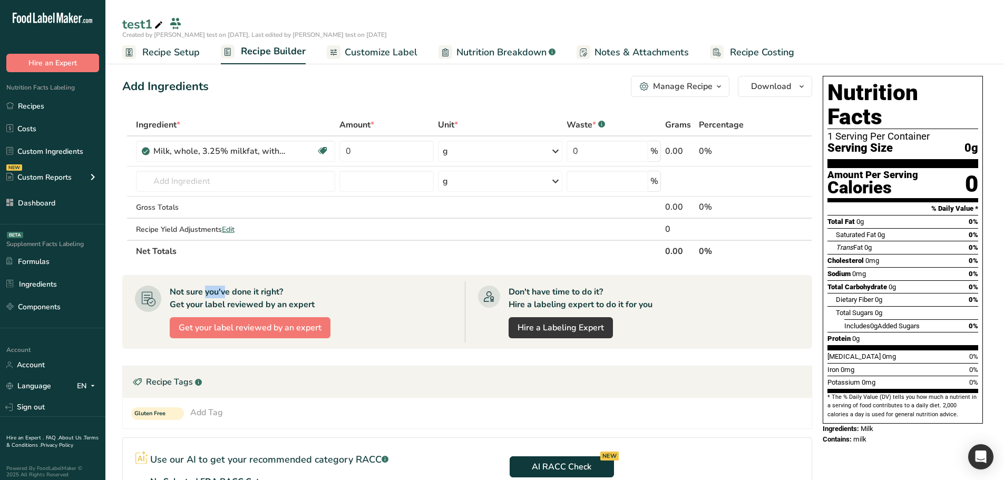
drag, startPoint x: 121, startPoint y: 271, endPoint x: 190, endPoint y: 270, distance: 69.6
click at [190, 270] on section "Add Ingredients Manage Recipe Delete Recipe Duplicate Recipe Scale Recipe Save …" at bounding box center [554, 344] width 899 height 578
click at [166, 268] on section "Ingredient * Amount * Unit * Waste * .a-a{fill:#347362;}.b-a{fill:#fff;} Grams …" at bounding box center [467, 356] width 690 height 485
drag, startPoint x: 402, startPoint y: 264, endPoint x: 128, endPoint y: 263, distance: 274.7
click at [128, 263] on section "Ingredient * Amount * Unit * Waste * .a-a{fill:#347362;}.b-a{fill:#fff;} Grams …" at bounding box center [467, 356] width 690 height 485
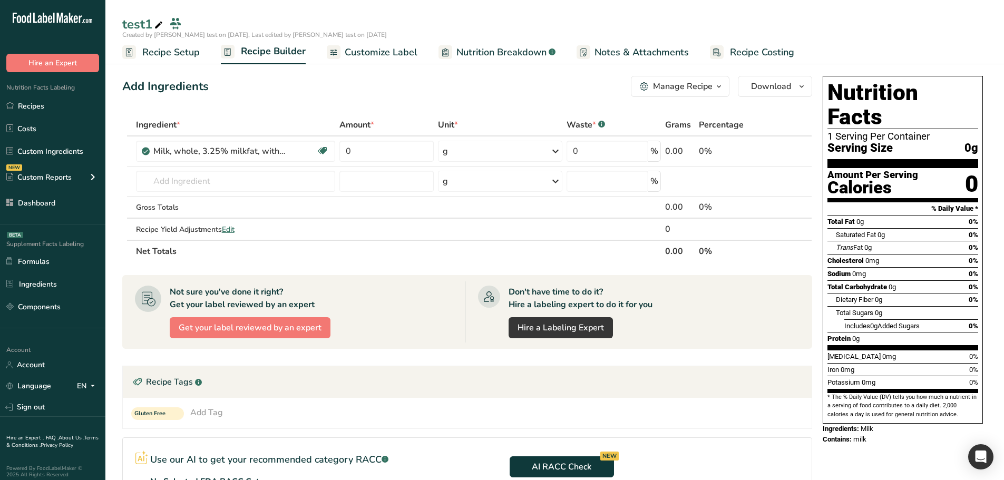
click at [157, 257] on th "Net Totals" at bounding box center [398, 251] width 529 height 22
click at [226, 180] on input "text" at bounding box center [236, 181] width 200 height 21
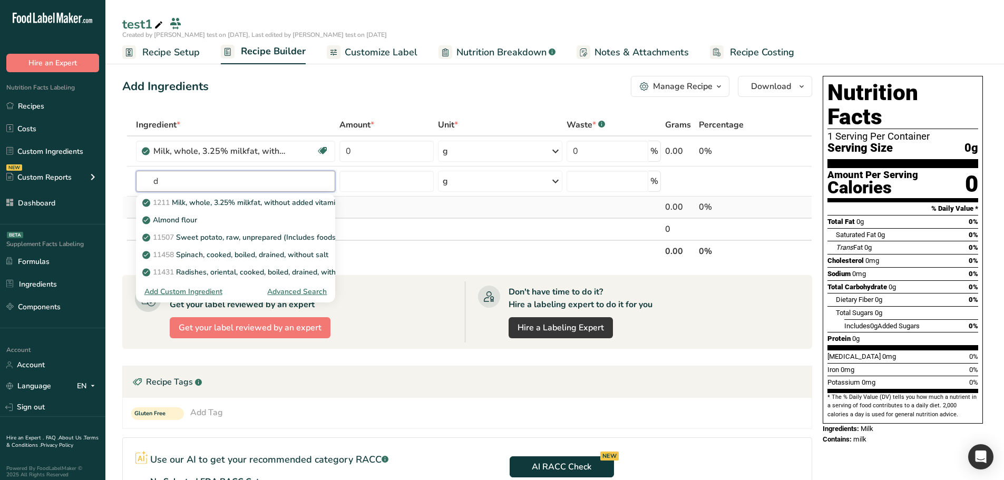
type input "d"
click at [426, 217] on td at bounding box center [386, 208] width 98 height 22
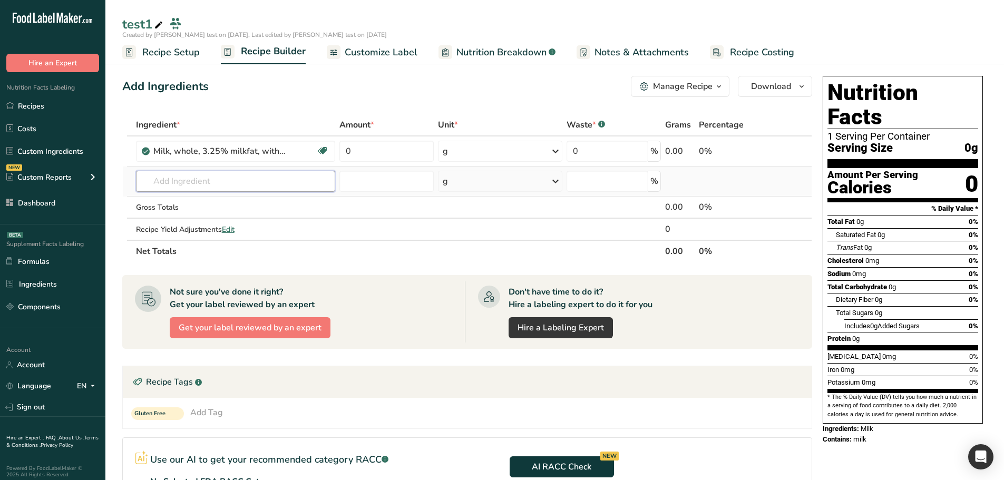
click at [230, 180] on input "text" at bounding box center [236, 181] width 200 height 21
click at [200, 187] on input "dff" at bounding box center [236, 181] width 200 height 21
type input "essams"
click at [290, 277] on div "Advanced Search" at bounding box center [297, 274] width 60 height 11
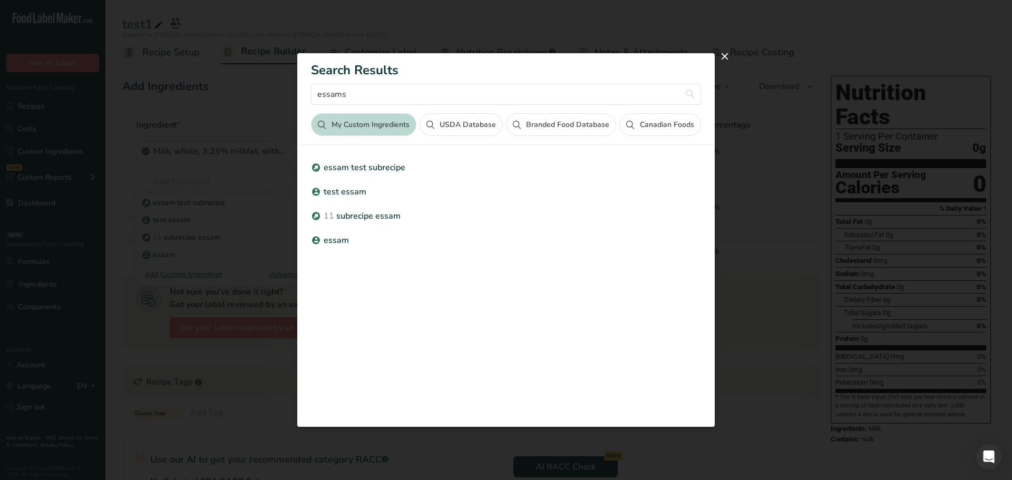
click at [228, 178] on div "Search results modal" at bounding box center [506, 240] width 1012 height 480
click at [210, 183] on div "Search results modal" at bounding box center [506, 240] width 1012 height 480
click at [728, 57] on button "close" at bounding box center [724, 56] width 17 height 17
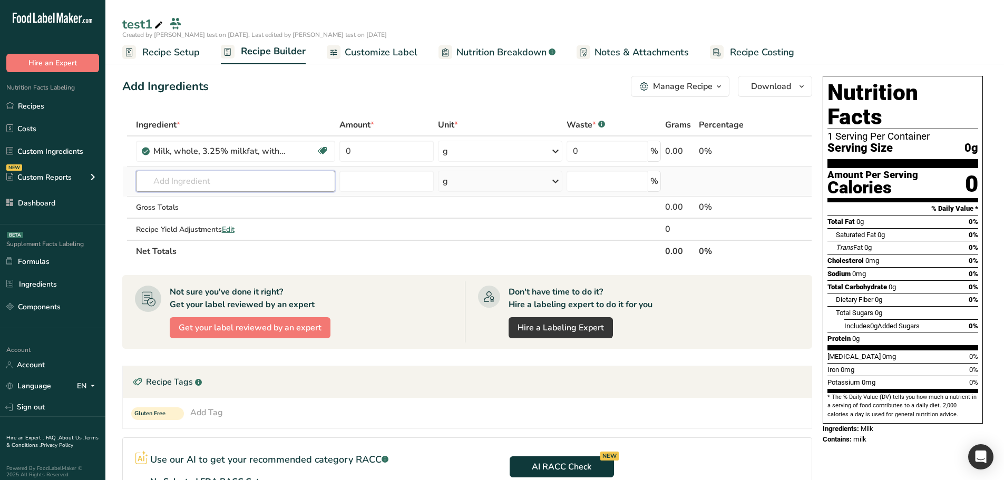
click at [195, 185] on input "text" at bounding box center [236, 181] width 200 height 21
drag, startPoint x: 157, startPoint y: 182, endPoint x: 193, endPoint y: 182, distance: 35.8
click at [193, 182] on input "essams" at bounding box center [236, 181] width 200 height 21
type input "essams"
click at [293, 276] on div "Advanced Search" at bounding box center [297, 274] width 60 height 11
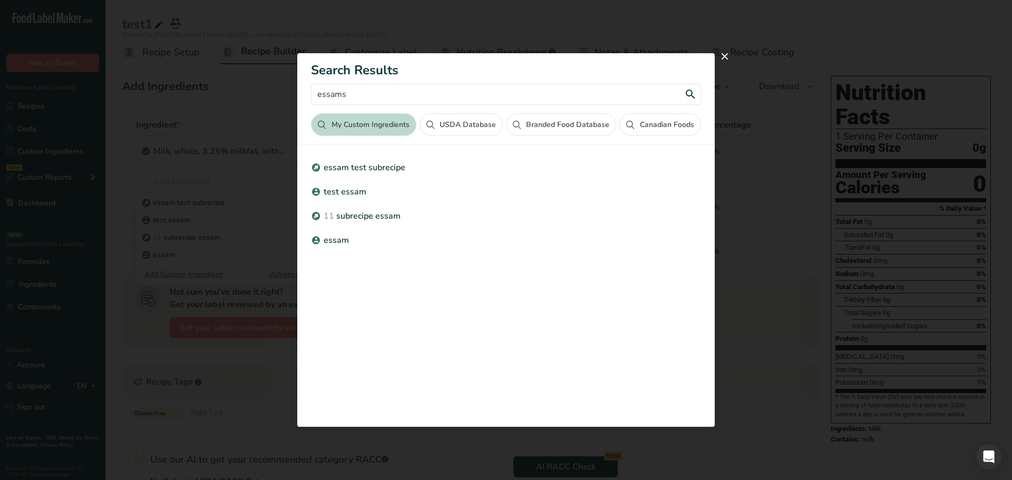
drag, startPoint x: 356, startPoint y: 100, endPoint x: 343, endPoint y: 99, distance: 13.3
click at [343, 99] on input "essams" at bounding box center [506, 94] width 390 height 21
click at [471, 130] on button "USDA Database" at bounding box center [461, 124] width 83 height 23
click at [463, 132] on button "USDA Database" at bounding box center [461, 124] width 83 height 23
click at [364, 97] on input "essams" at bounding box center [506, 94] width 390 height 21
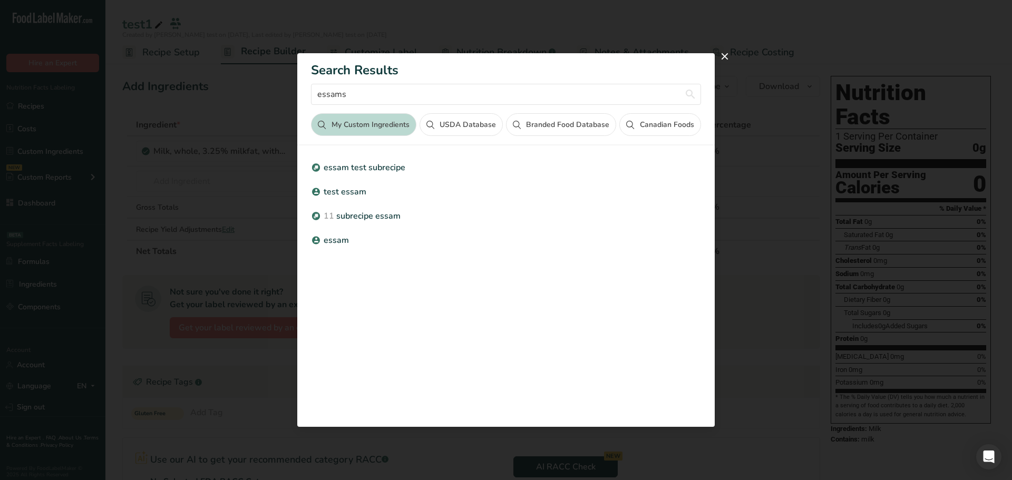
click at [442, 126] on button "USDA Database" at bounding box center [461, 124] width 83 height 23
click at [442, 126] on section "Search Results essams My Custom Ingredients USDA Database Branded Food Database…" at bounding box center [505, 239] width 417 height 373
click at [442, 126] on button "USDA Database" at bounding box center [461, 124] width 83 height 23
click at [442, 126] on section "Search Results essams My Custom Ingredients USDA Database Branded Food Database…" at bounding box center [505, 239] width 417 height 373
click at [458, 128] on button "USDA Database" at bounding box center [461, 124] width 83 height 23
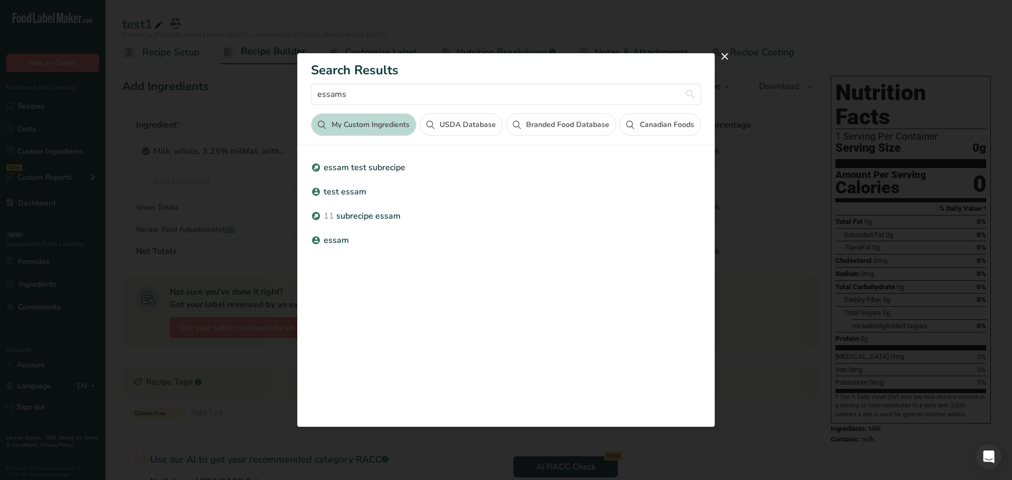
click at [458, 128] on section "Search Results essams My Custom Ingredients USDA Database Branded Food Database…" at bounding box center [505, 239] width 417 height 373
click at [462, 129] on button "USDA Database" at bounding box center [461, 124] width 83 height 23
click at [462, 129] on section "Search Results essams My Custom Ingredients USDA Database Branded Food Database…" at bounding box center [505, 239] width 417 height 373
click at [462, 129] on button "USDA Database" at bounding box center [461, 124] width 83 height 23
click at [462, 129] on section "Search Results essams My Custom Ingredients USDA Database Branded Food Database…" at bounding box center [505, 239] width 417 height 373
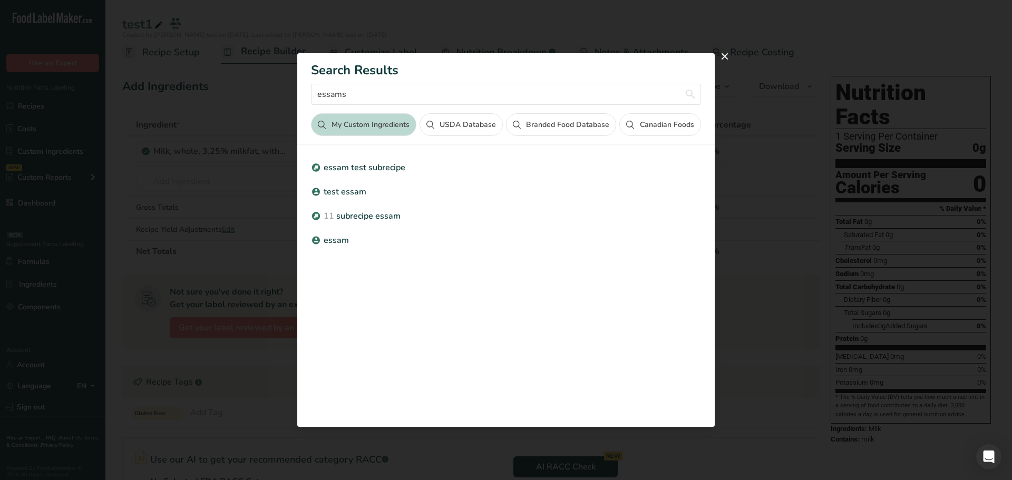
click at [462, 129] on button "USDA Database" at bounding box center [461, 124] width 83 height 23
click at [462, 129] on section "Search Results essams My Custom Ingredients USDA Database Branded Food Database…" at bounding box center [505, 239] width 417 height 373
click at [462, 129] on button "USDA Database" at bounding box center [461, 124] width 83 height 23
click at [221, 196] on div "Search results modal" at bounding box center [506, 240] width 1012 height 480
click at [724, 59] on button "close" at bounding box center [724, 56] width 17 height 17
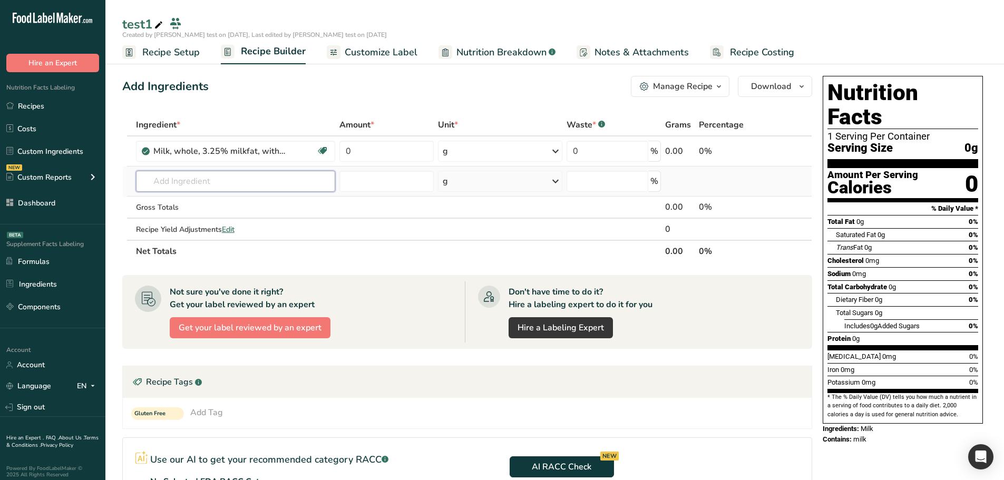
click at [220, 172] on input "text" at bounding box center [236, 181] width 200 height 21
type input "e"
click at [231, 184] on input "text" at bounding box center [236, 181] width 200 height 21
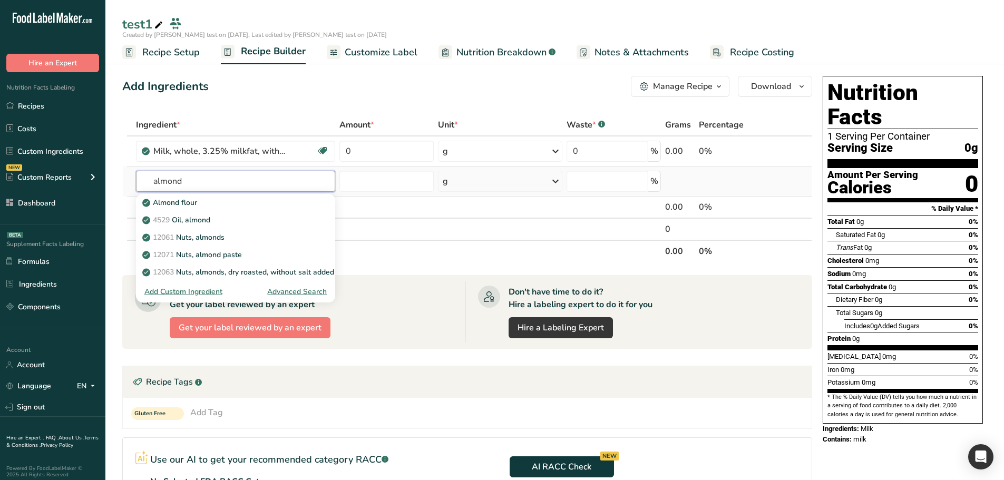
type input "almond"
click at [284, 292] on div "Advanced Search" at bounding box center [297, 291] width 60 height 11
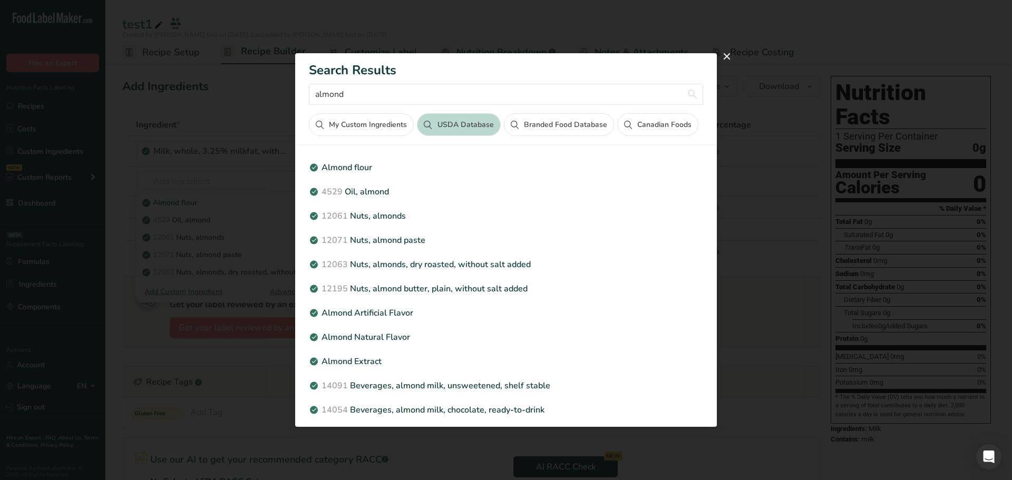
click at [377, 129] on button "My Custom Ingredients" at bounding box center [361, 124] width 105 height 23
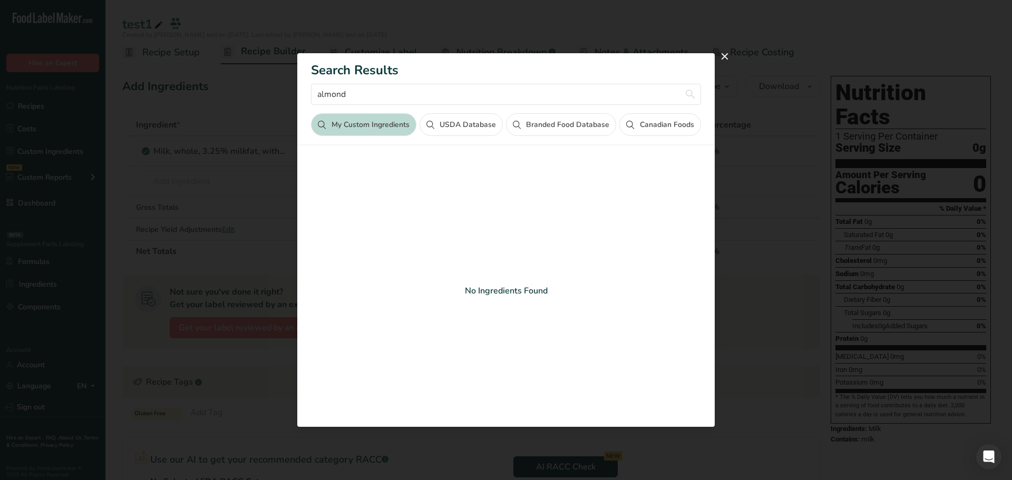
click at [444, 122] on button "USDA Database" at bounding box center [461, 124] width 83 height 23
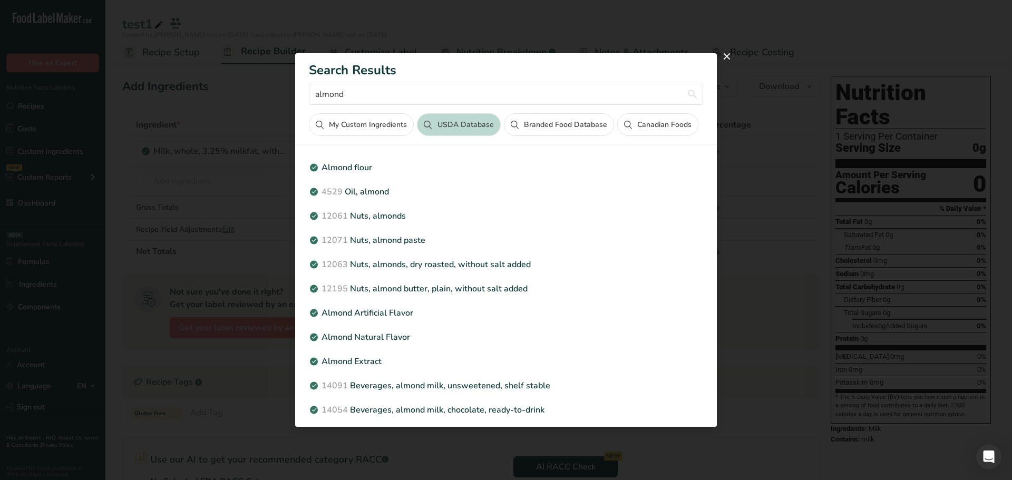
click at [211, 172] on div "Search results modal" at bounding box center [506, 240] width 1012 height 480
click at [218, 180] on div "Search results modal" at bounding box center [506, 240] width 1012 height 480
click at [725, 62] on button "close" at bounding box center [727, 56] width 17 height 17
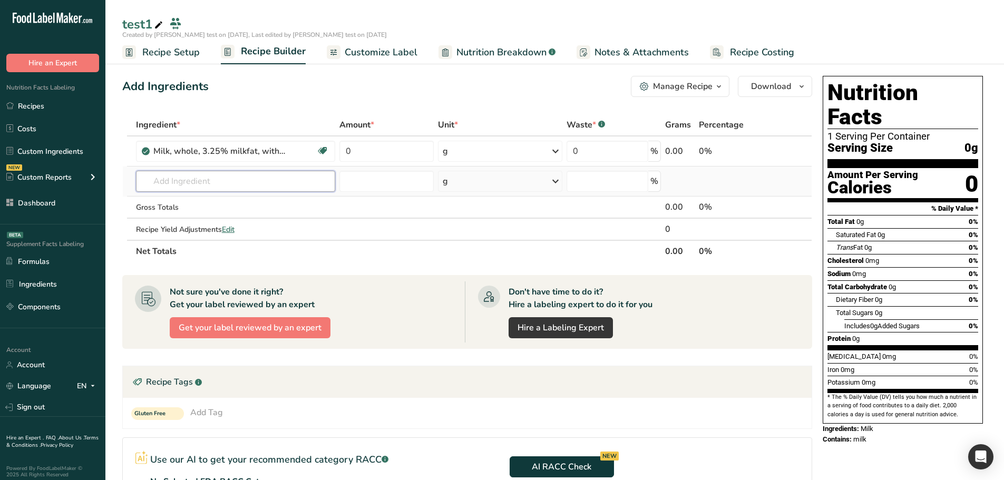
click at [270, 176] on input "text" at bounding box center [236, 181] width 200 height 21
type input "essams"
click at [322, 273] on div "Advanced Search" at bounding box center [297, 274] width 60 height 11
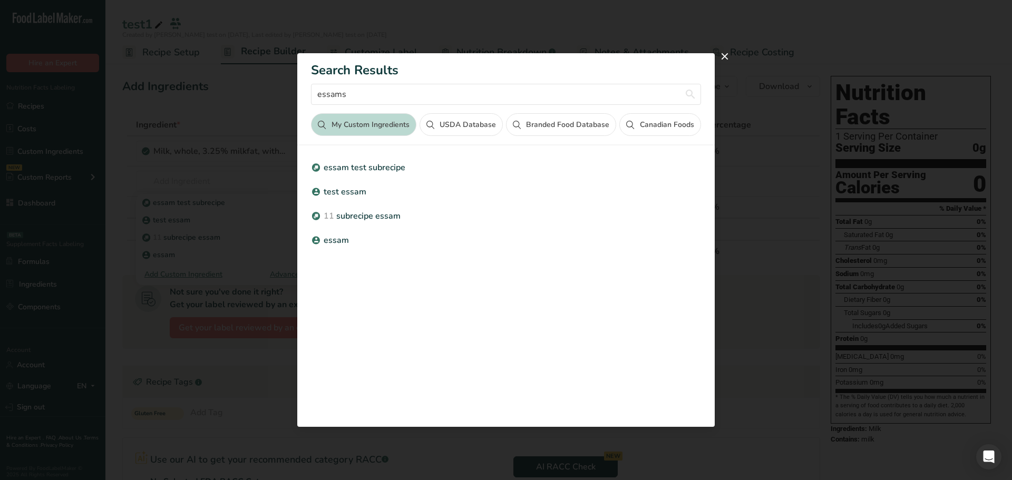
click at [448, 126] on button "USDA Database" at bounding box center [461, 124] width 83 height 23
click at [448, 126] on div "Search results modal" at bounding box center [505, 239] width 417 height 373
click at [448, 126] on button "USDA Database" at bounding box center [461, 124] width 83 height 23
click at [0, 0] on div "Search results modal" at bounding box center [0, 0] width 0 height 0
click at [448, 126] on button "USDA Database" at bounding box center [461, 124] width 83 height 23
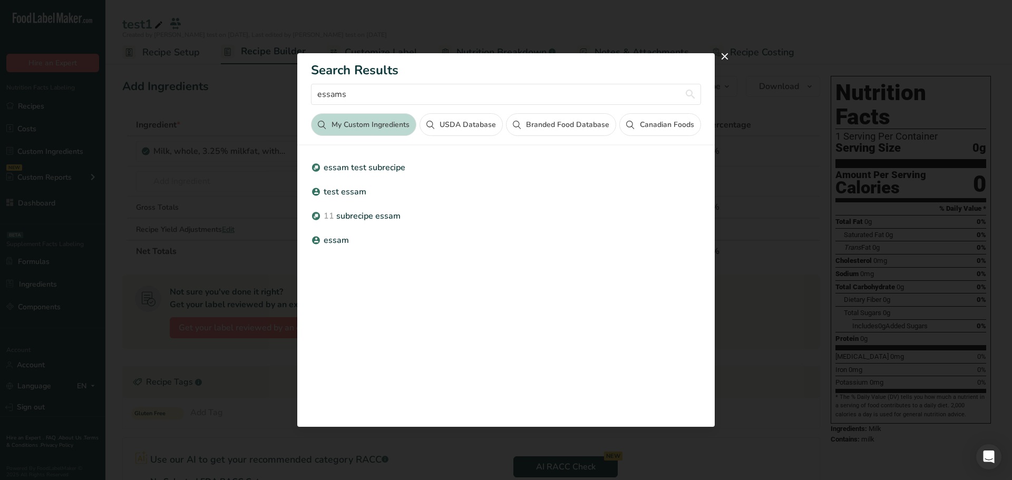
click at [0, 0] on div "Search results modal" at bounding box center [0, 0] width 0 height 0
click at [584, 92] on input "essams" at bounding box center [506, 94] width 390 height 21
click at [583, 92] on input "essams" at bounding box center [506, 94] width 390 height 21
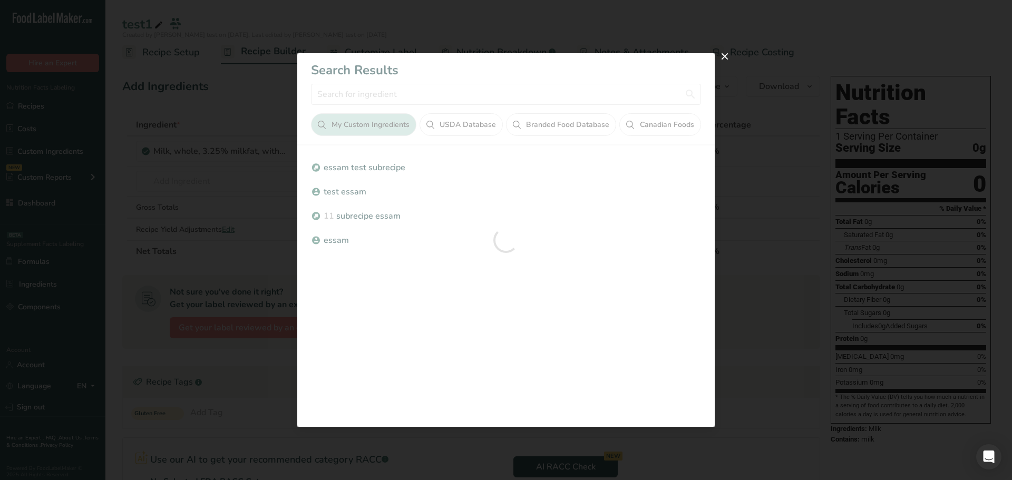
click at [514, 71] on div "Search results modal" at bounding box center [505, 239] width 417 height 373
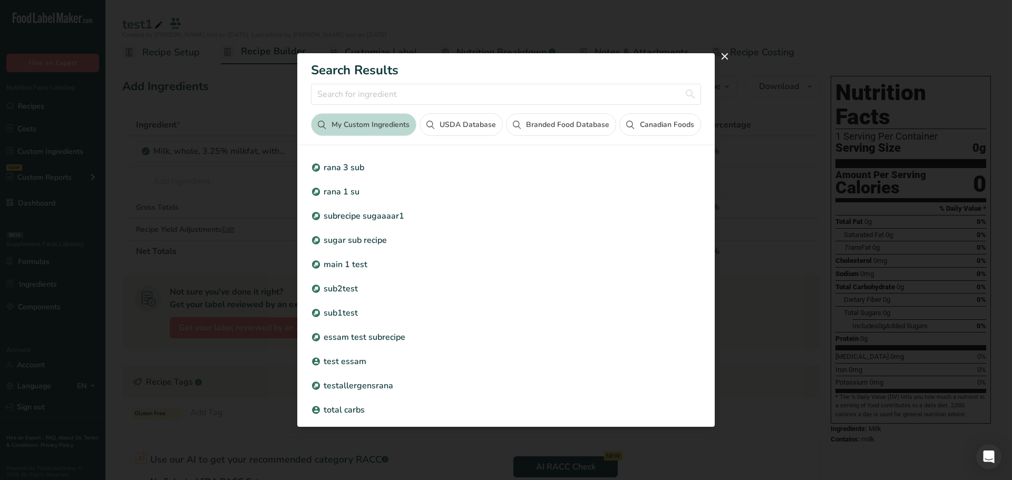
click at [530, 129] on button "Branded Food Database" at bounding box center [561, 124] width 110 height 23
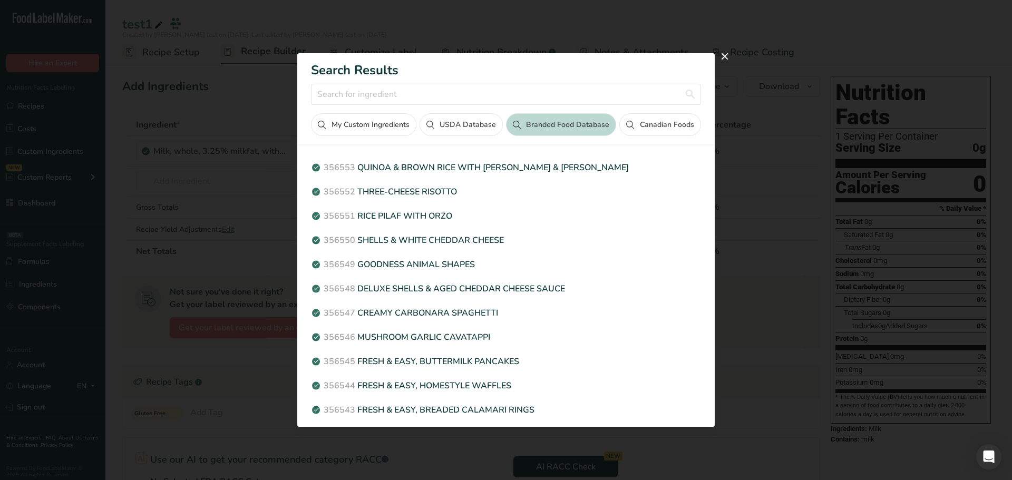
click at [663, 129] on button "Canadian Foods" at bounding box center [659, 124] width 81 height 23
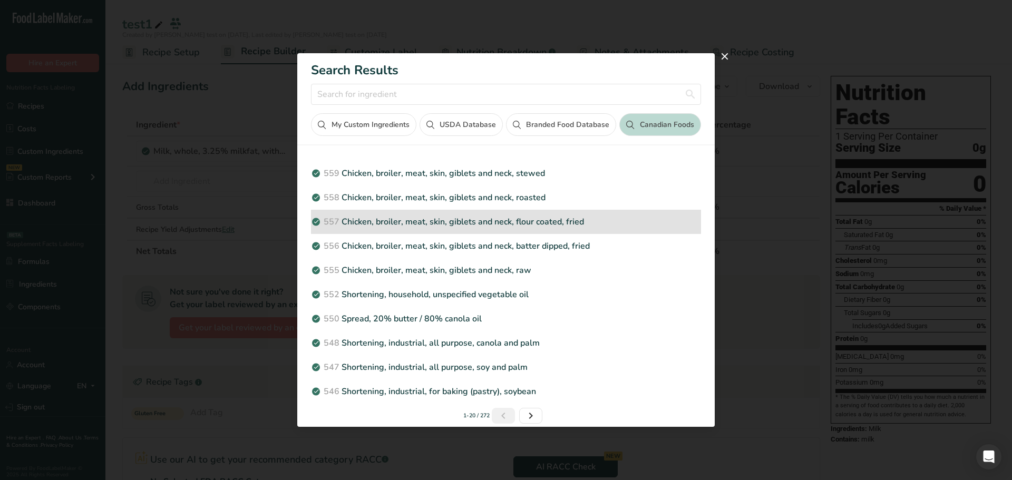
scroll to position [238, 0]
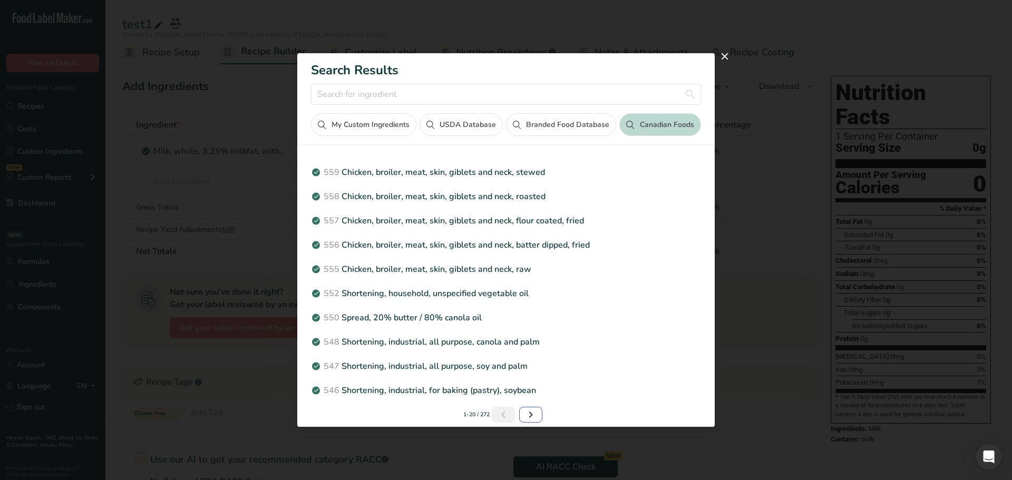
click at [534, 419] on link "Next page" at bounding box center [530, 415] width 23 height 16
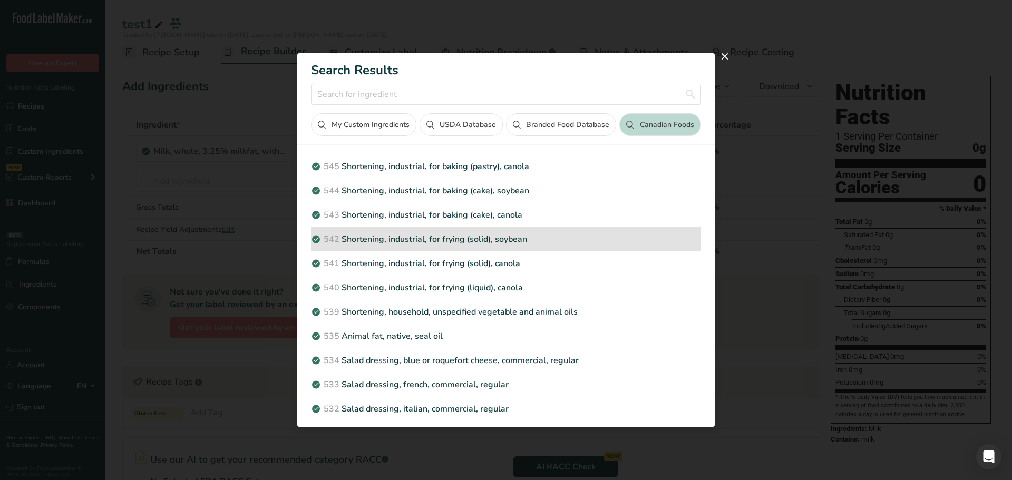
scroll to position [0, 0]
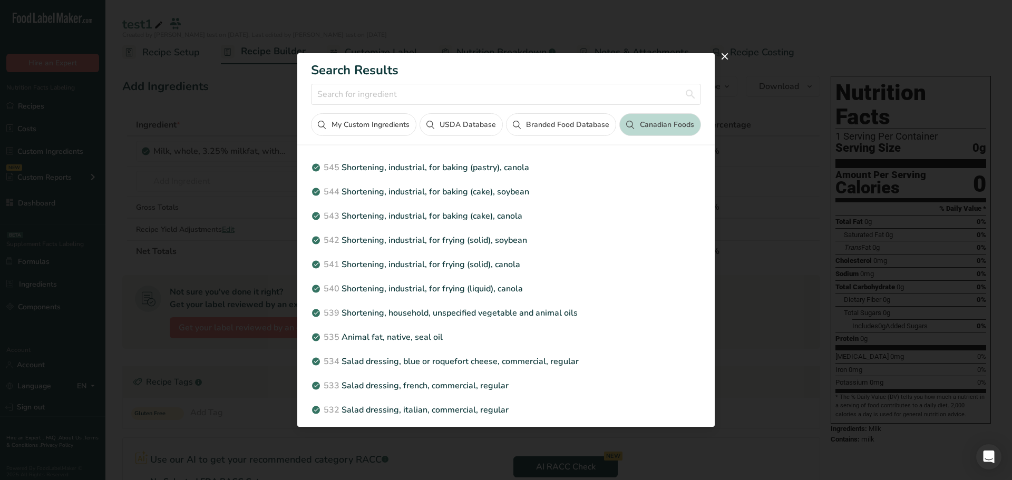
click at [529, 120] on button "Branded Food Database" at bounding box center [561, 124] width 110 height 23
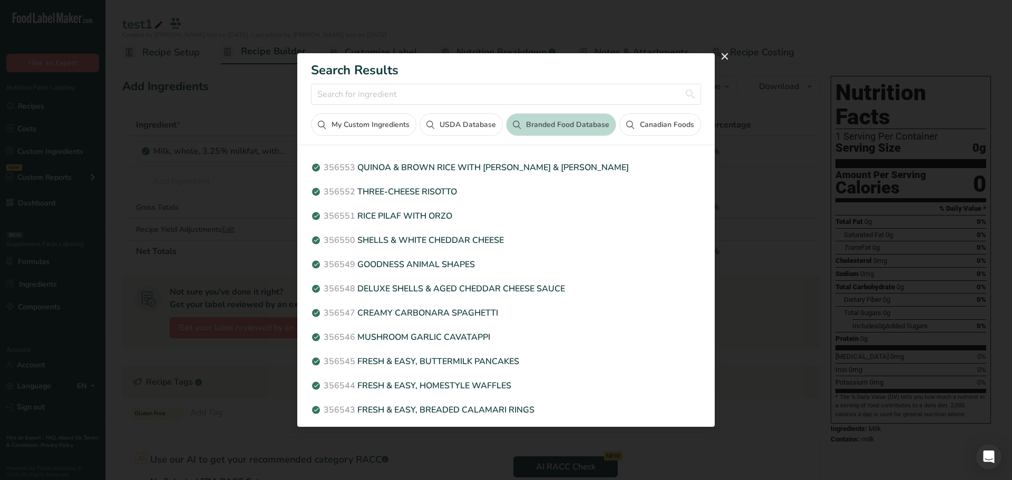
click at [455, 129] on button "USDA Database" at bounding box center [461, 124] width 83 height 23
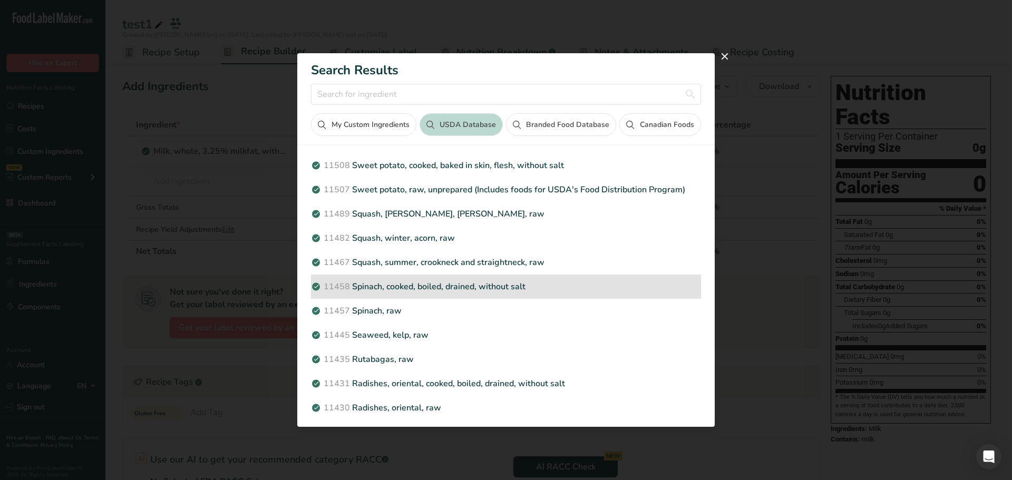
scroll to position [238, 0]
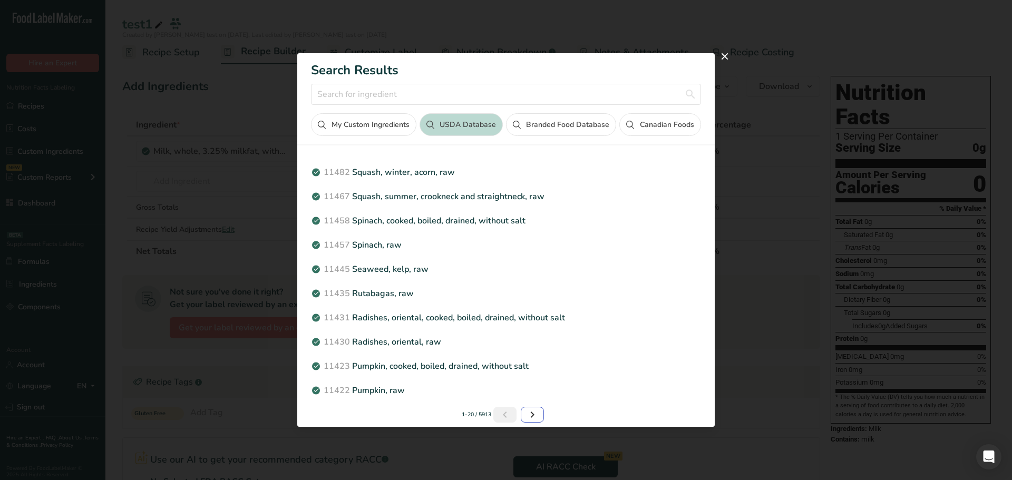
click at [538, 410] on link "Next page" at bounding box center [532, 415] width 23 height 16
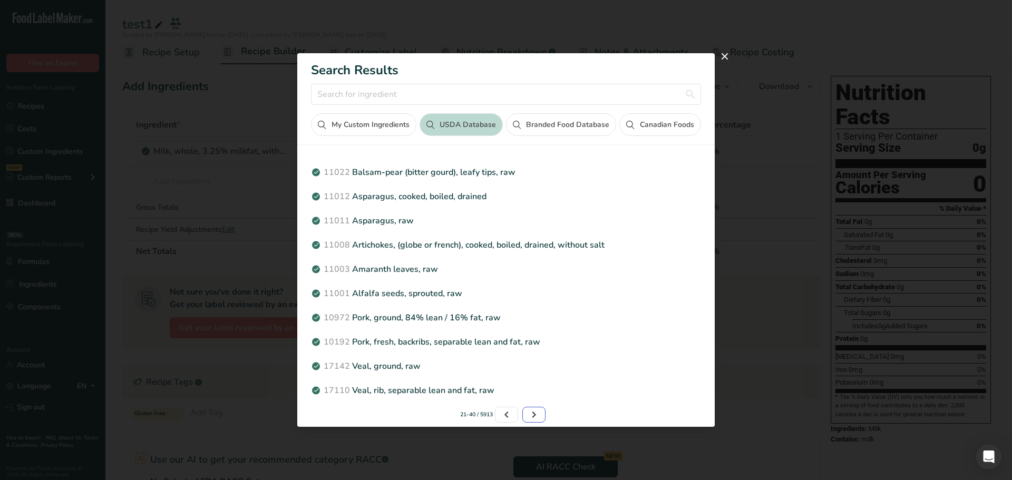
click at [538, 410] on link "Page 3." at bounding box center [533, 415] width 23 height 16
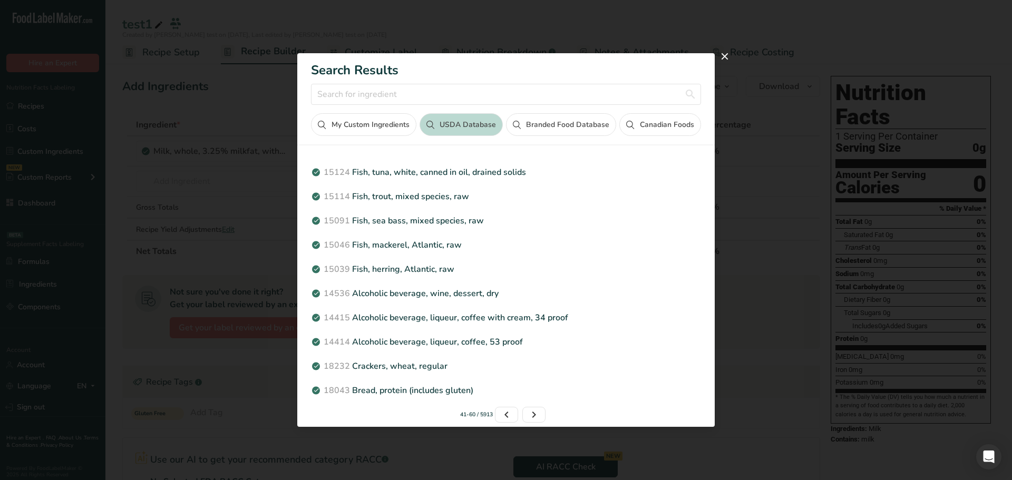
click at [354, 122] on button "My Custom Ingredients" at bounding box center [363, 124] width 105 height 23
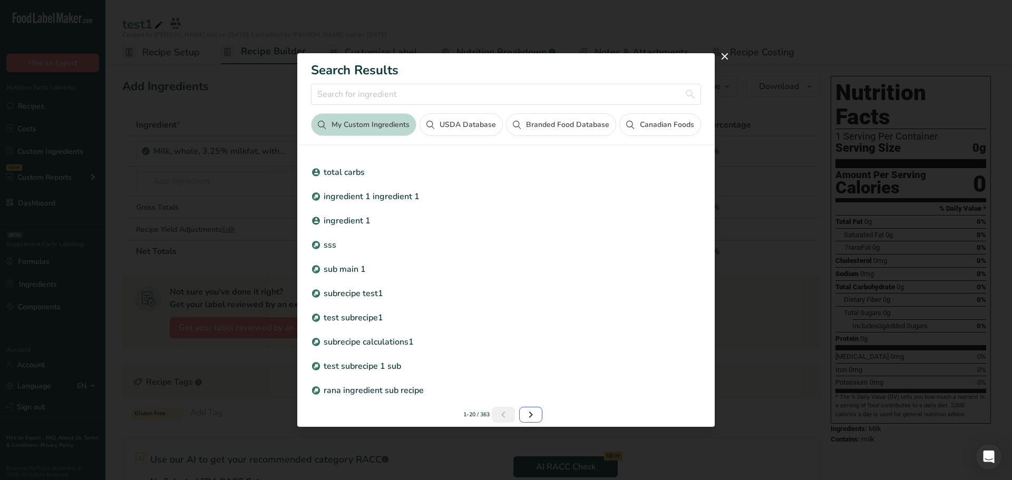
click at [532, 408] on icon "Page 2." at bounding box center [531, 414] width 13 height 19
click at [0, 0] on div "Search results modal" at bounding box center [0, 0] width 0 height 0
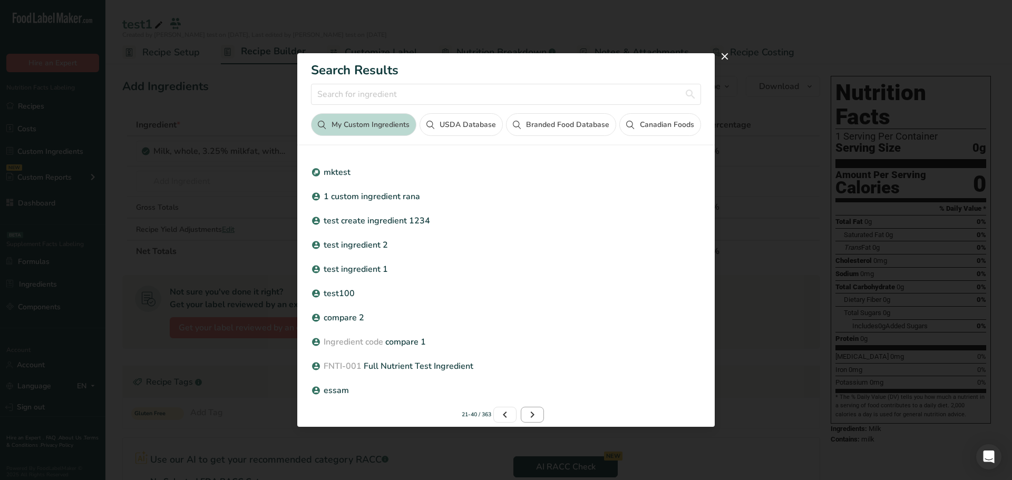
click at [532, 408] on div "Search results modal" at bounding box center [505, 239] width 417 height 373
click at [531, 409] on icon "Page 3." at bounding box center [532, 414] width 13 height 19
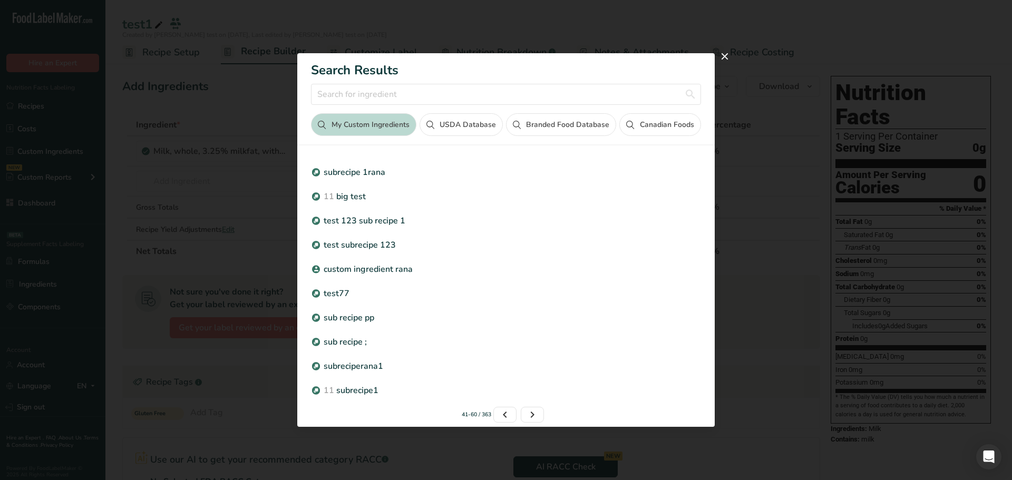
click at [377, 80] on div "Search Results My Custom Ingredients USDA Database Branded Food Database Canadi…" at bounding box center [505, 94] width 417 height 83
click at [369, 91] on input "Search results modal" at bounding box center [506, 94] width 390 height 21
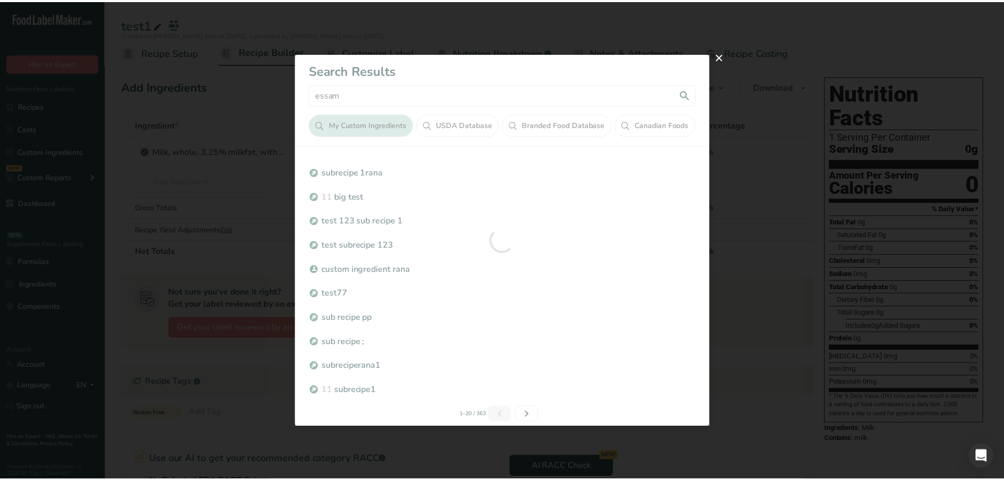
scroll to position [0, 0]
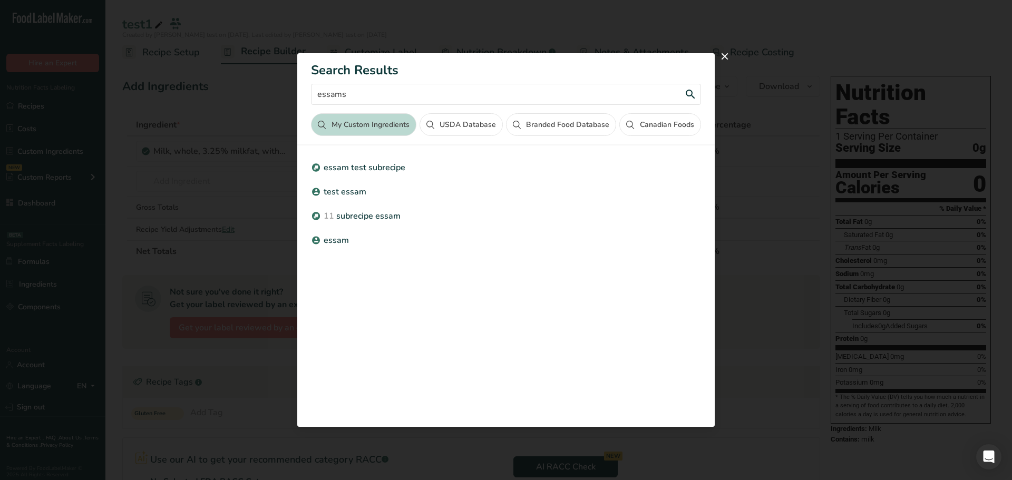
type input "essams"
click at [460, 119] on button "USDA Database" at bounding box center [461, 124] width 83 height 23
click at [450, 120] on button "USDA Database" at bounding box center [461, 124] width 83 height 23
click at [446, 126] on button "USDA Database" at bounding box center [461, 124] width 83 height 23
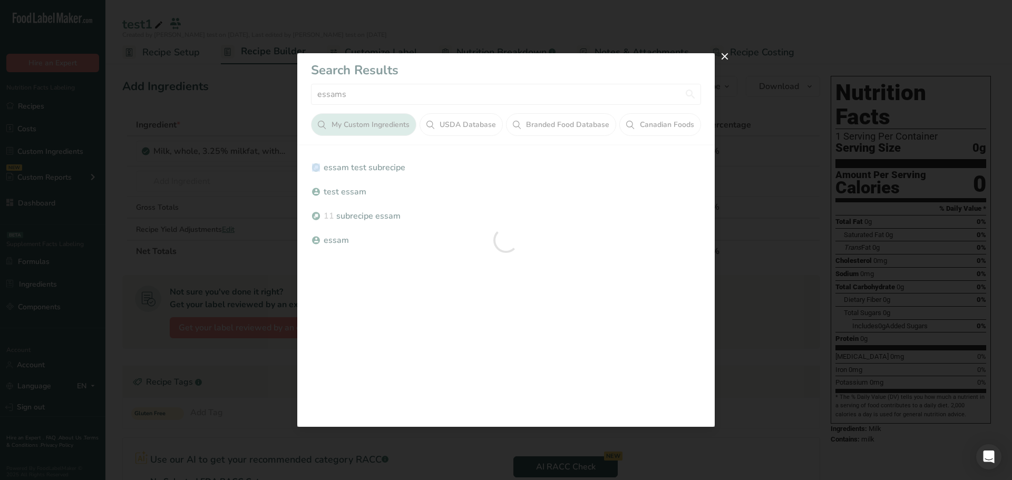
click at [446, 126] on section "Search Results essams My Custom Ingredients USDA Database Branded Food Database…" at bounding box center [505, 239] width 417 height 373
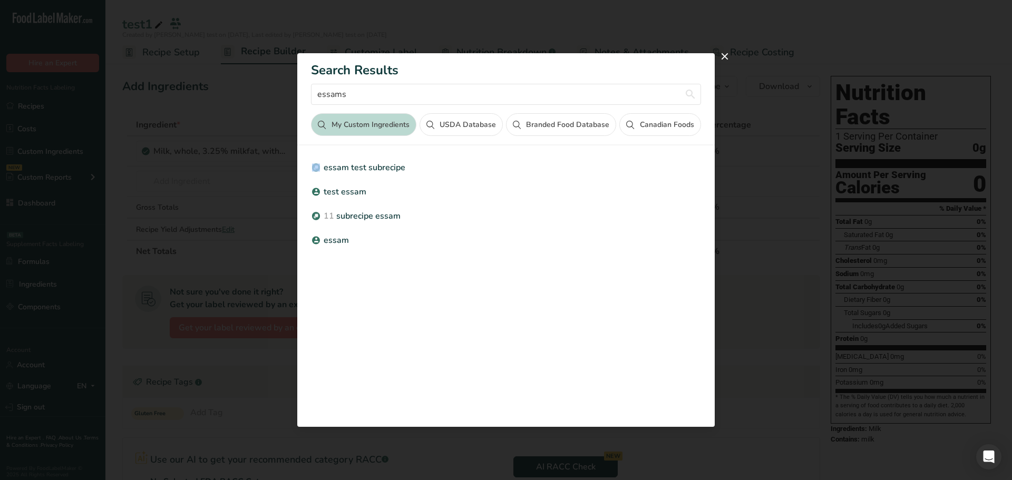
click at [446, 126] on button "USDA Database" at bounding box center [461, 124] width 83 height 23
drag, startPoint x: 376, startPoint y: 98, endPoint x: 347, endPoint y: 102, distance: 29.4
click at [342, 100] on input "essams" at bounding box center [506, 94] width 390 height 21
click at [341, 18] on div "Search results modal" at bounding box center [506, 240] width 1012 height 480
click at [725, 57] on button "close" at bounding box center [724, 56] width 17 height 17
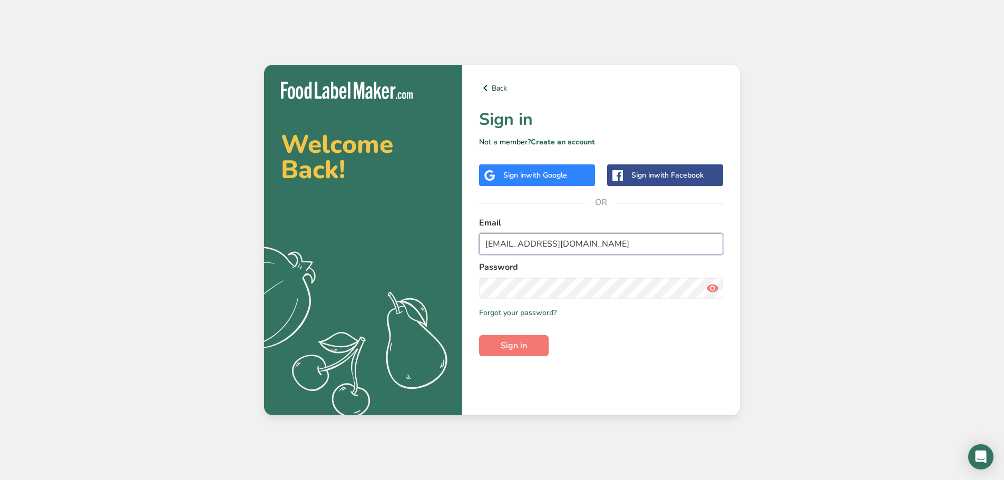
click at [536, 237] on input "test1234x5@gmail.com" at bounding box center [601, 244] width 244 height 21
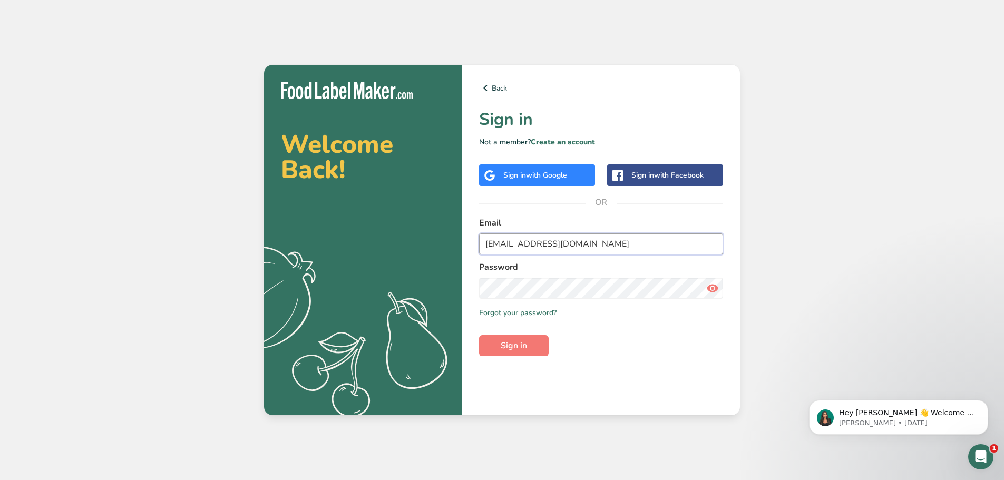
type input "a.essam@foodlabelmaker.com"
click at [479, 335] on button "Sign in" at bounding box center [514, 345] width 70 height 21
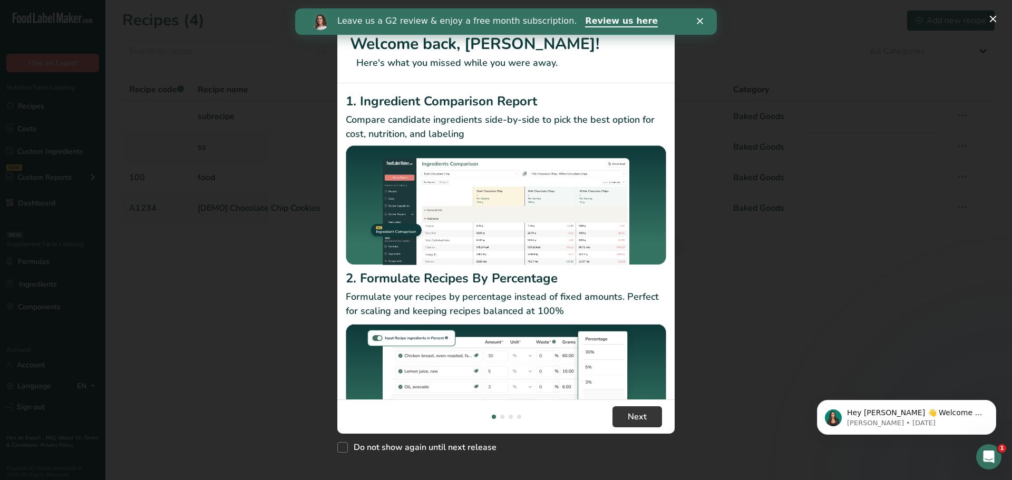
click at [230, 160] on div "New Features" at bounding box center [506, 240] width 1012 height 480
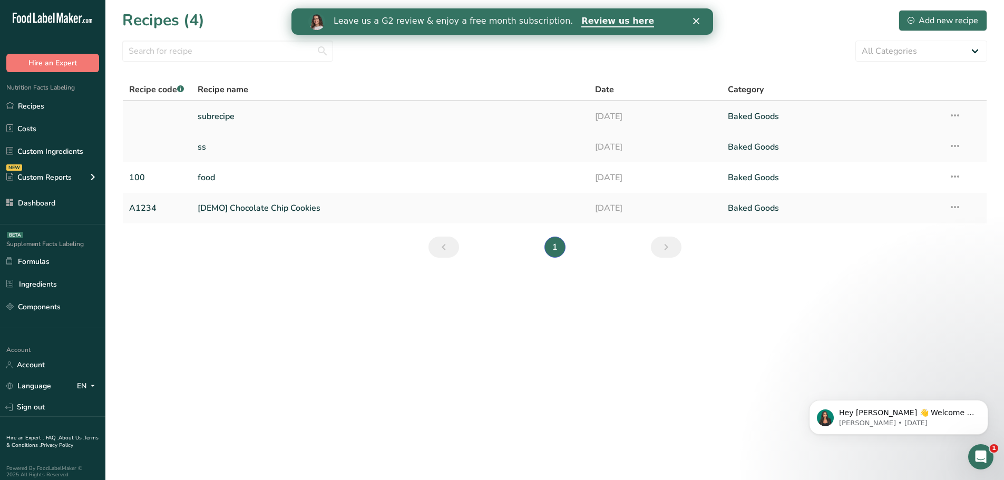
click at [228, 120] on link "subrecipe" at bounding box center [390, 116] width 385 height 22
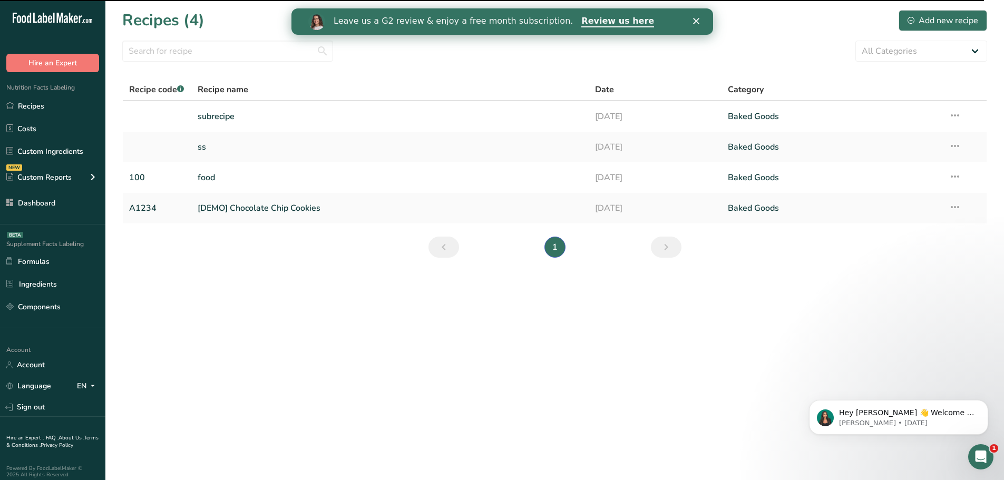
click at [695, 20] on icon "Close" at bounding box center [696, 21] width 6 height 6
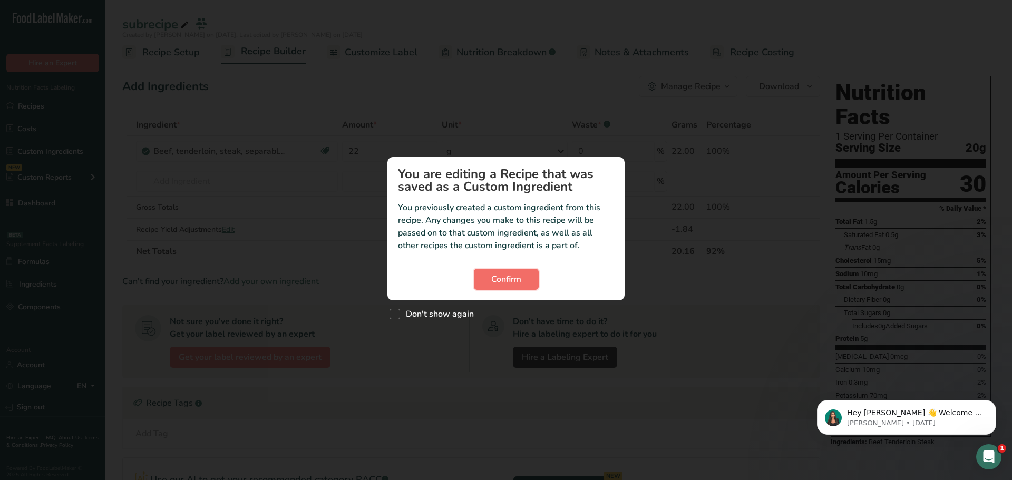
click at [527, 285] on button "Confirm" at bounding box center [506, 279] width 65 height 21
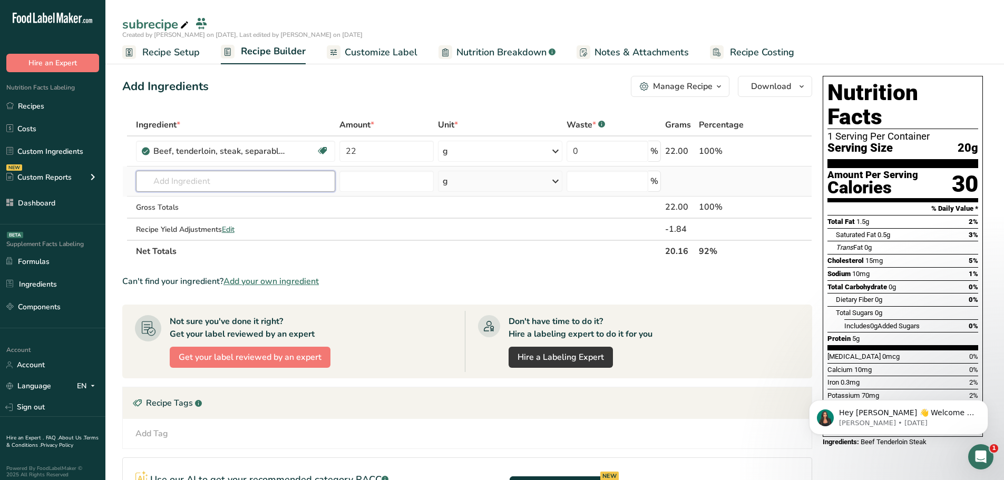
click at [212, 188] on input "text" at bounding box center [236, 181] width 200 height 21
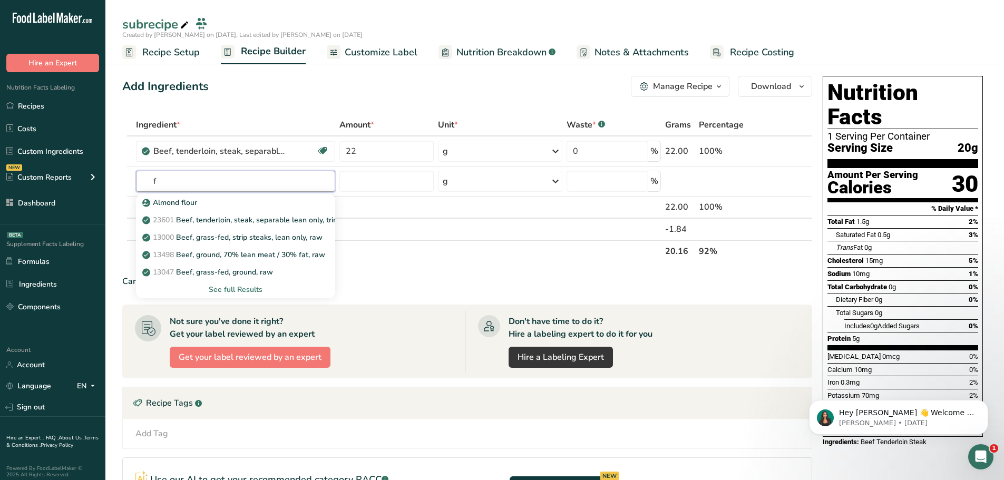
type input "f"
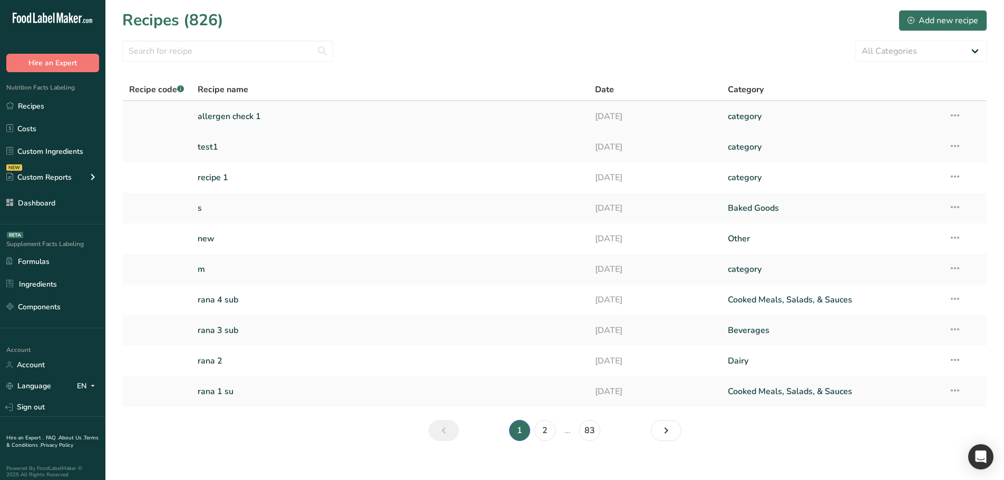
click at [242, 118] on link "allergen check 1" at bounding box center [390, 116] width 385 height 22
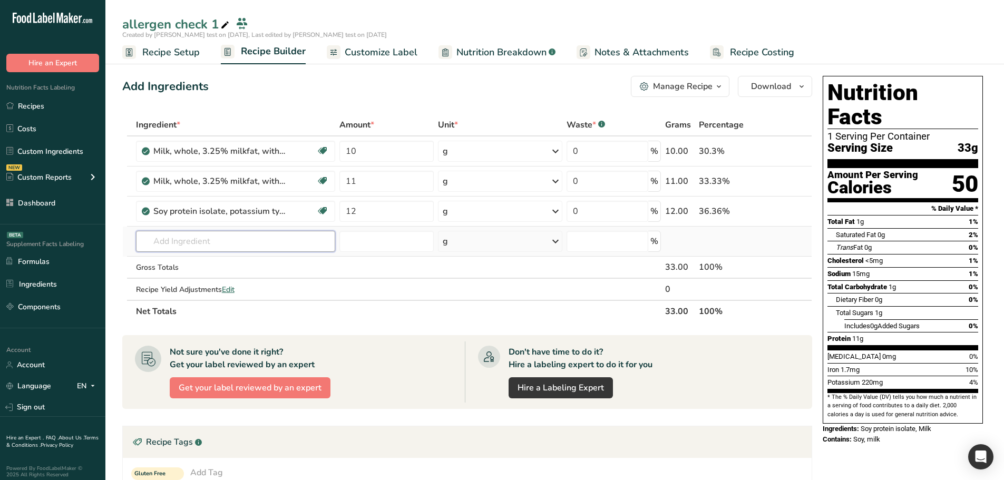
click at [184, 240] on input "text" at bounding box center [236, 241] width 200 height 21
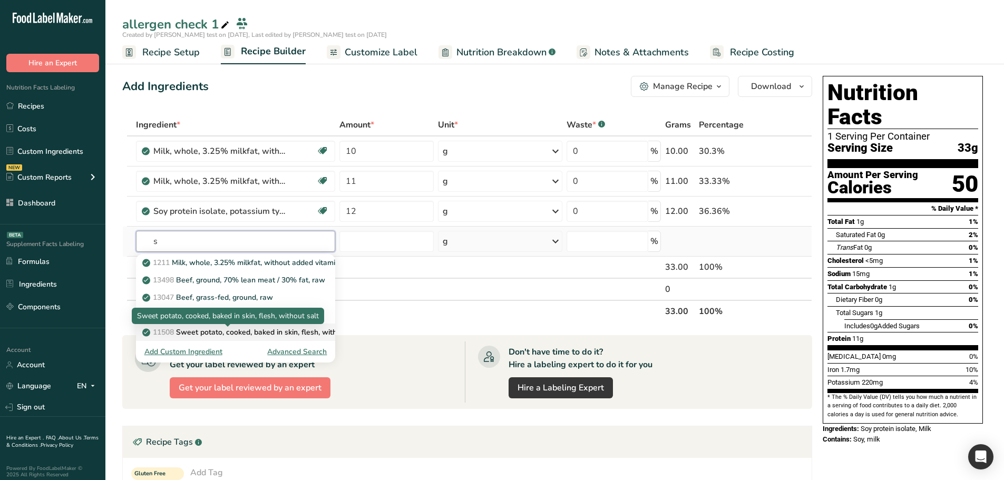
type input "s"
